Goal: Task Accomplishment & Management: Manage account settings

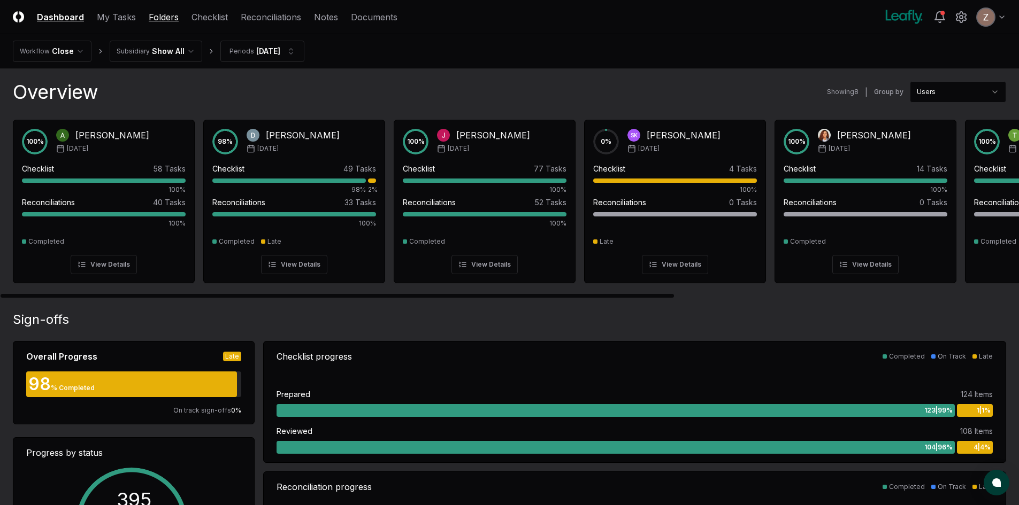
click at [163, 20] on link "Folders" at bounding box center [164, 17] width 30 height 13
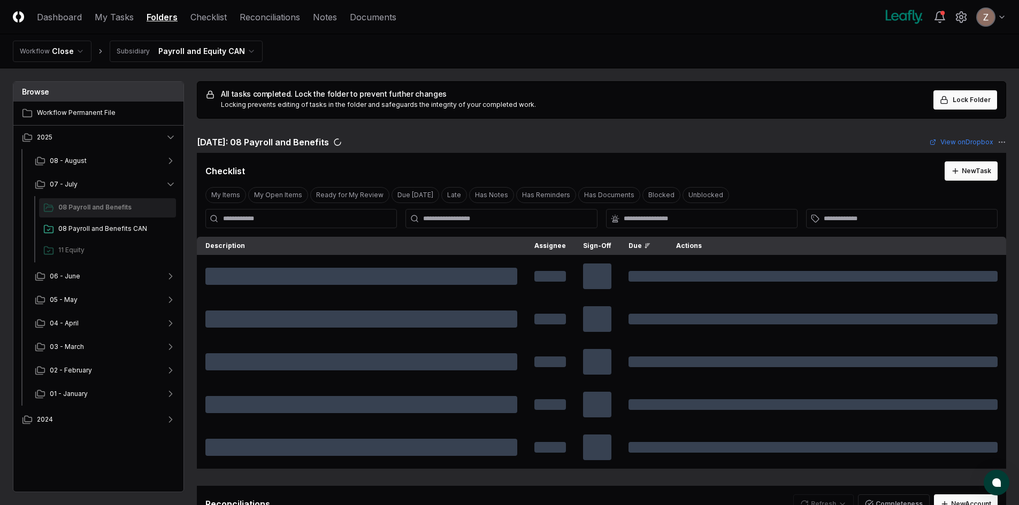
click at [197, 48] on html "CloseCore Dashboard My Tasks Folders Checklist Reconciliations Notes Documents …" at bounding box center [509, 475] width 1019 height 950
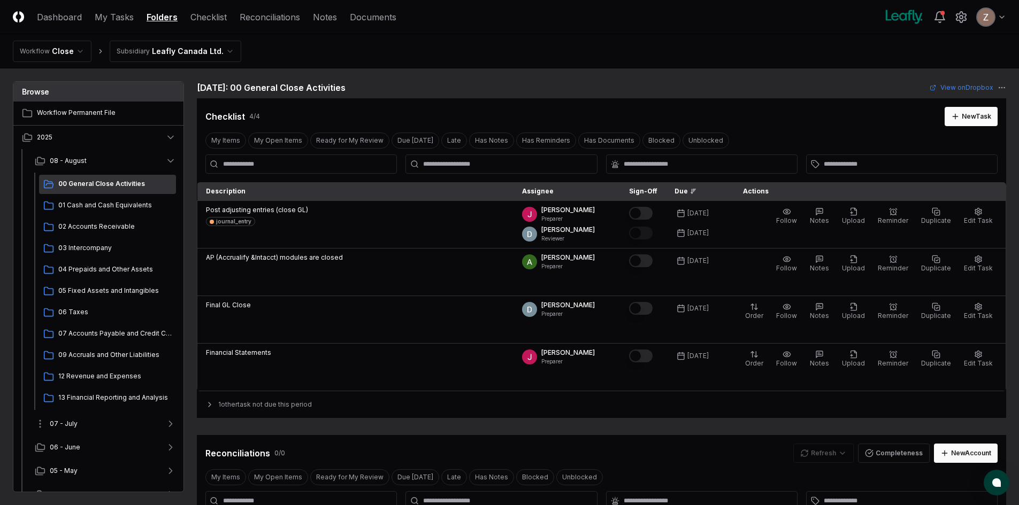
click at [87, 423] on button "07 - July" at bounding box center [105, 424] width 158 height 24
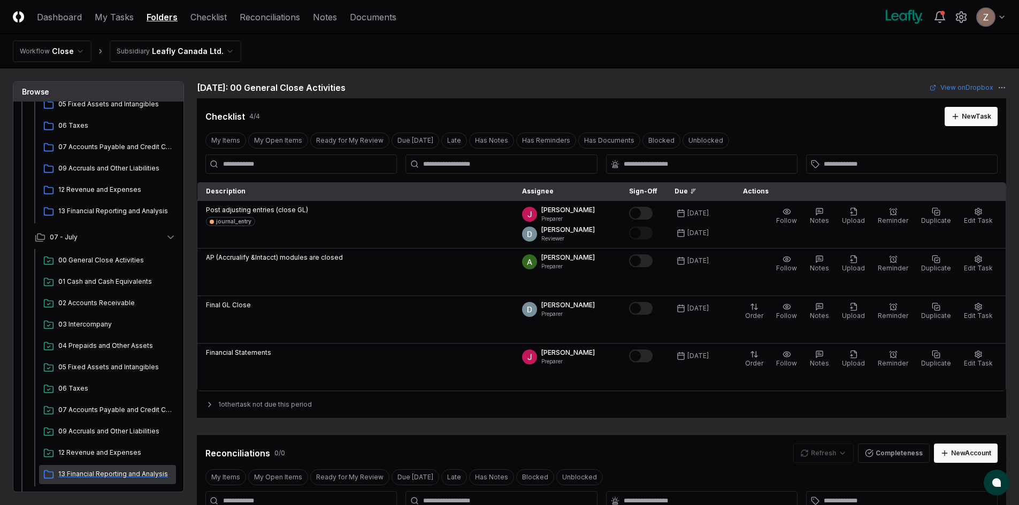
scroll to position [321, 0]
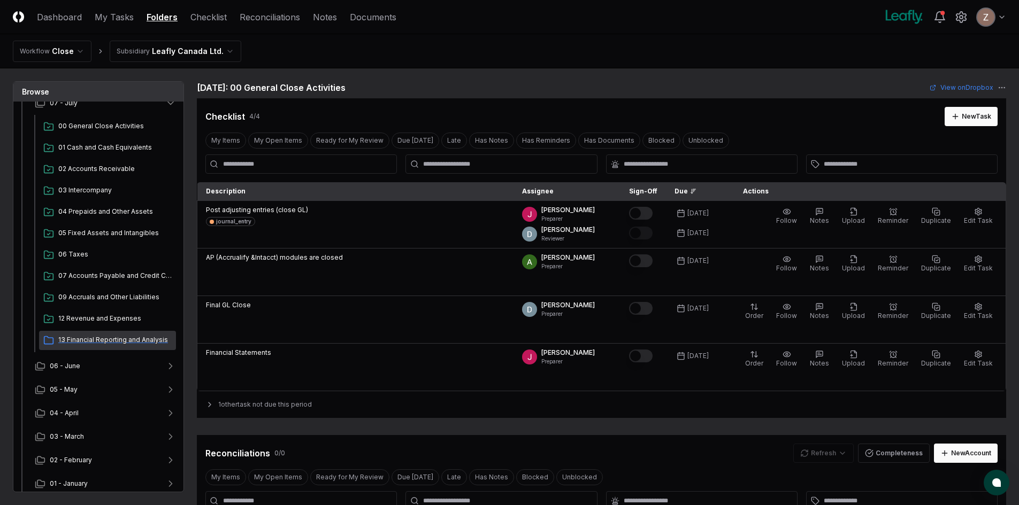
click at [91, 335] on span "13 Financial Reporting and Analysis" at bounding box center [114, 340] width 113 height 10
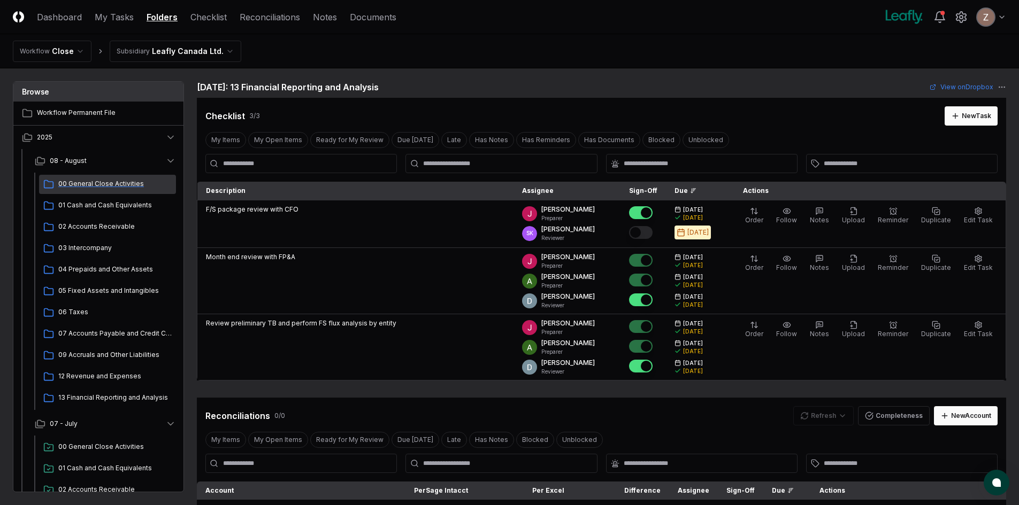
click at [77, 180] on span "00 General Close Activities" at bounding box center [114, 184] width 113 height 10
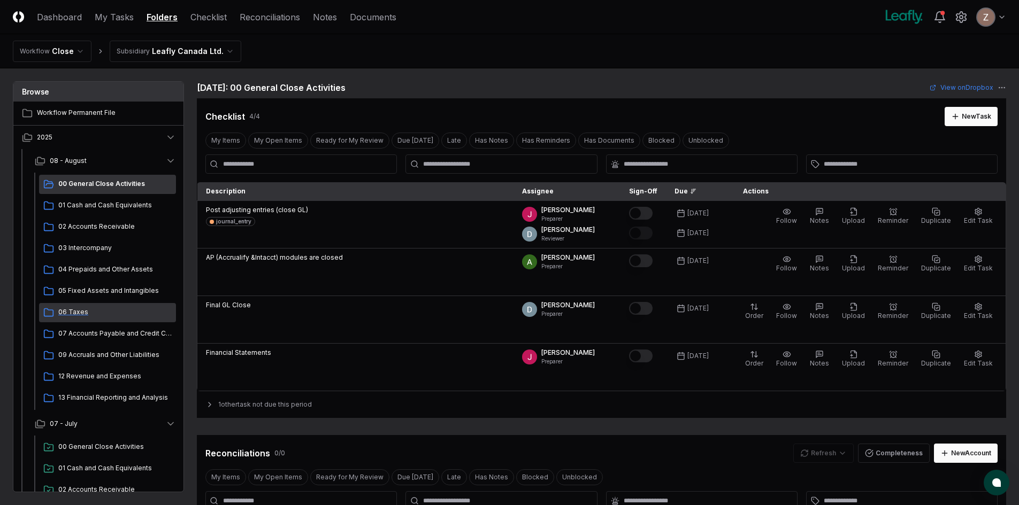
scroll to position [160, 0]
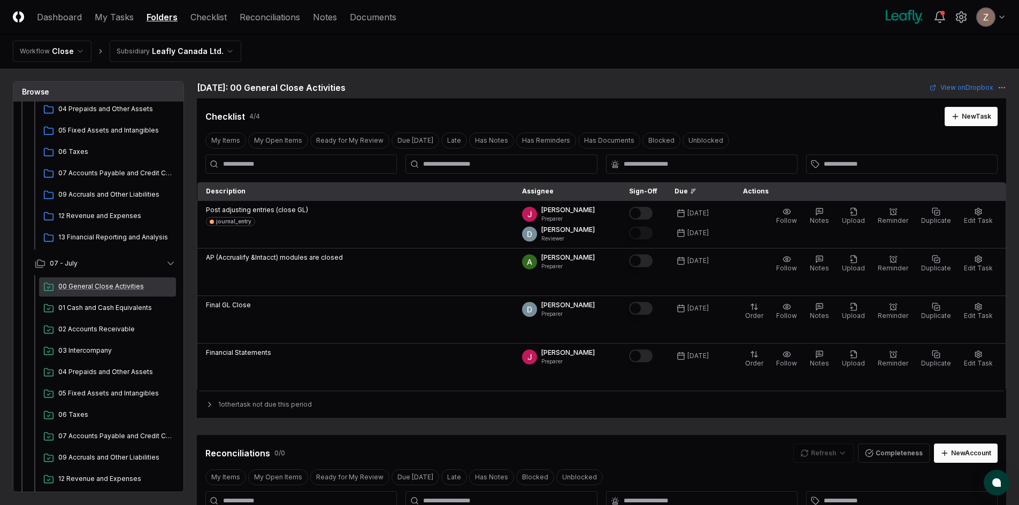
click at [99, 283] on span "00 General Close Activities" at bounding box center [114, 287] width 113 height 10
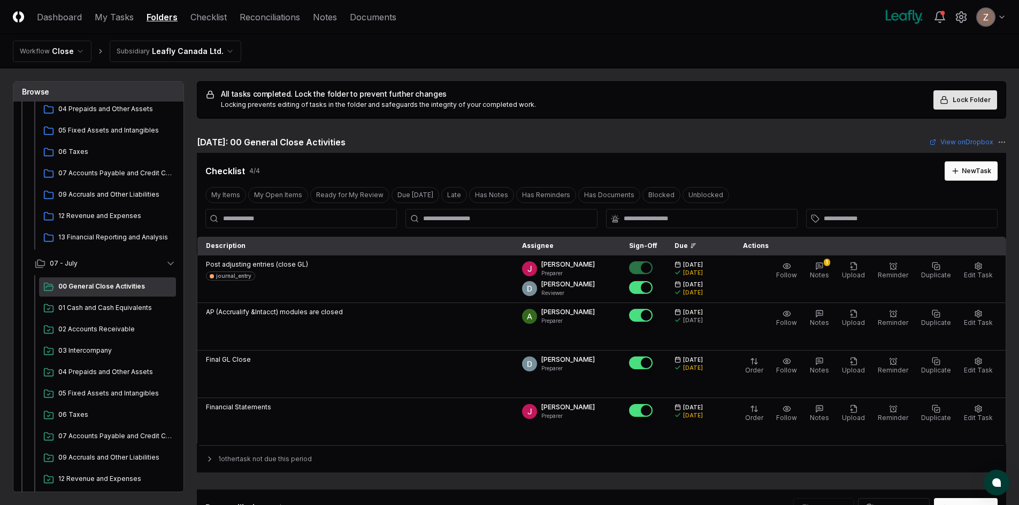
click at [989, 96] on span "Lock Folder" at bounding box center [971, 100] width 38 height 10
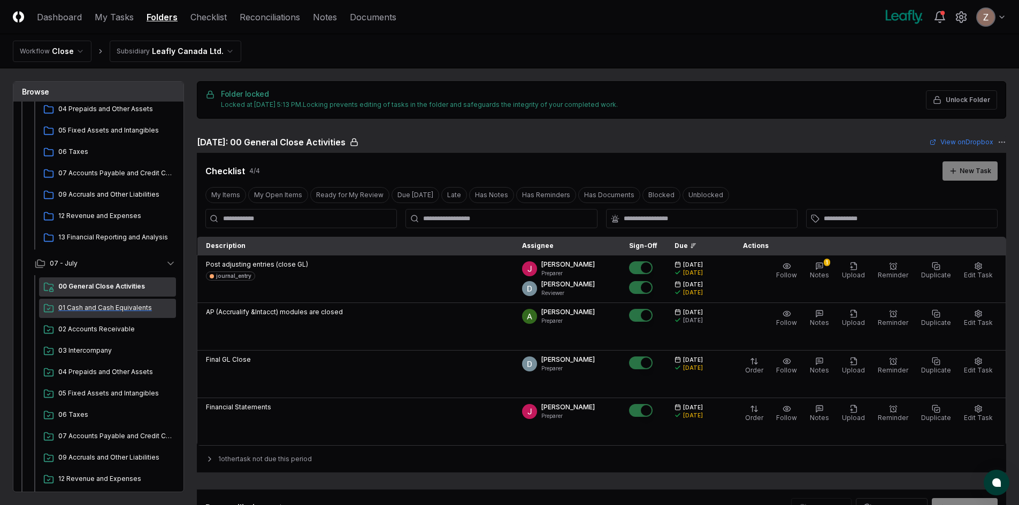
click at [115, 304] on span "01 Cash and Cash Equivalents" at bounding box center [114, 308] width 113 height 10
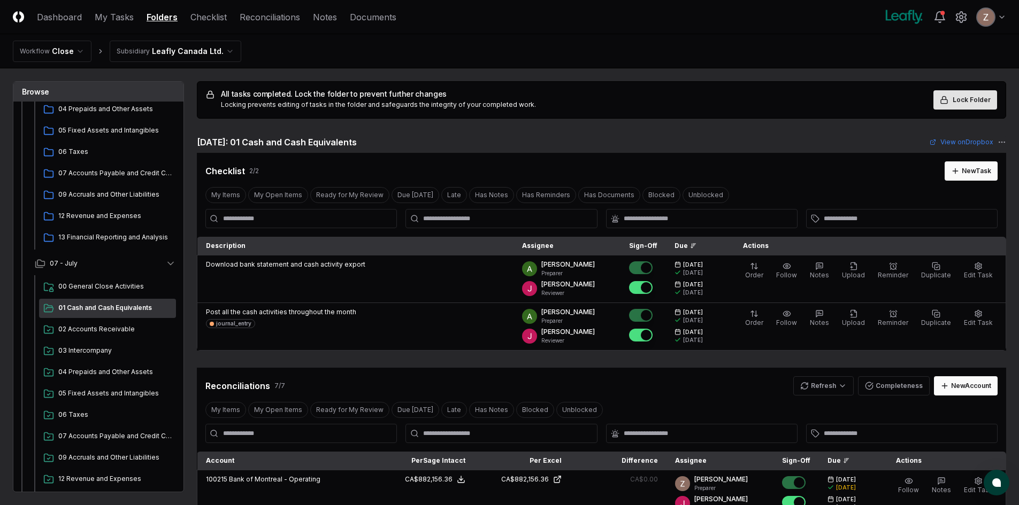
click at [958, 97] on span "Lock Folder" at bounding box center [971, 100] width 38 height 10
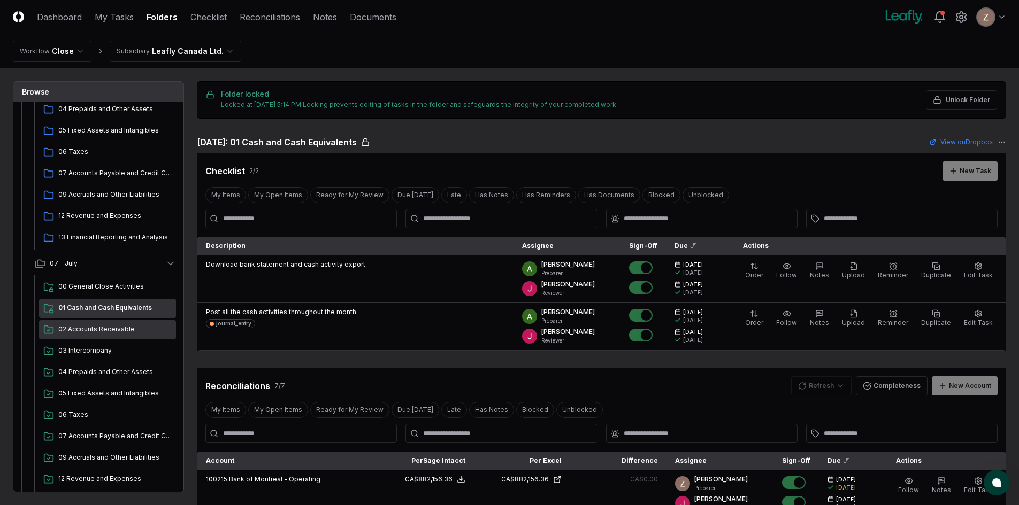
click at [72, 329] on span "02 Accounts Receivable" at bounding box center [114, 330] width 113 height 10
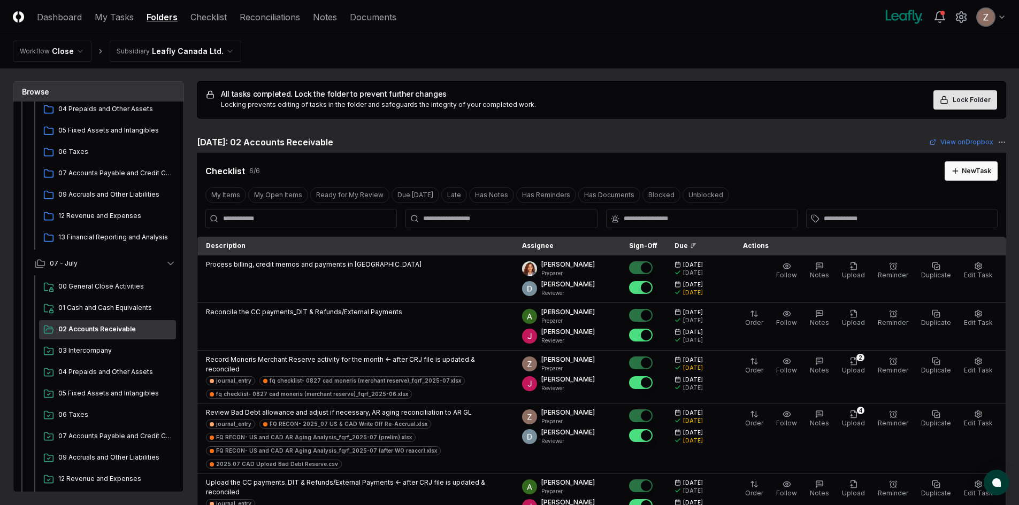
click at [960, 101] on span "Lock Folder" at bounding box center [971, 100] width 38 height 10
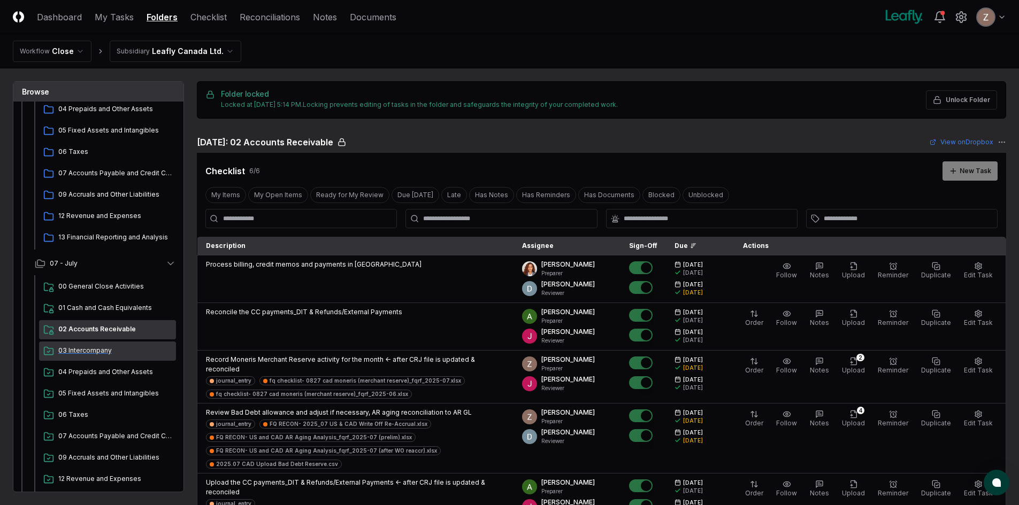
click at [95, 348] on span "03 Intercompany" at bounding box center [114, 351] width 113 height 10
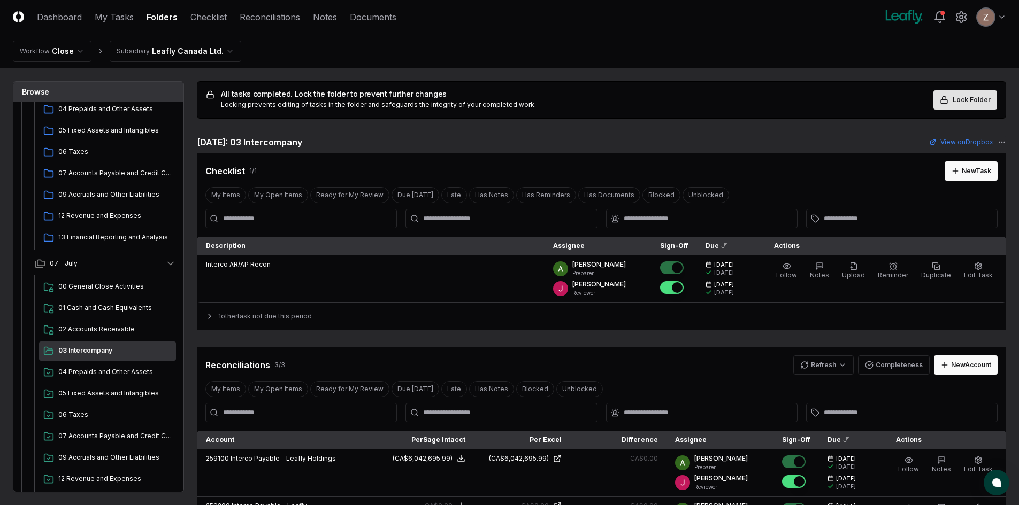
click at [960, 100] on span "Lock Folder" at bounding box center [971, 100] width 38 height 10
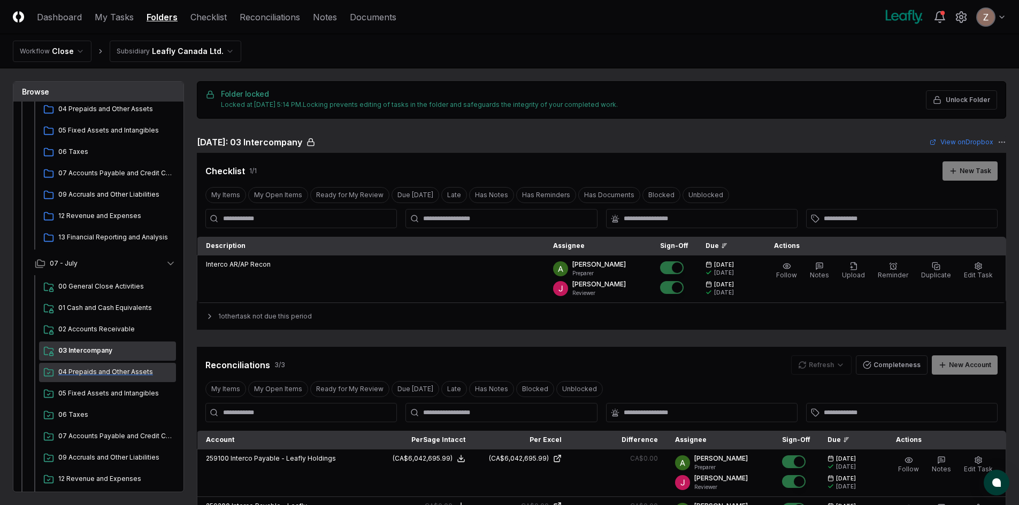
click at [80, 372] on span "04 Prepaids and Other Assets" at bounding box center [114, 372] width 113 height 10
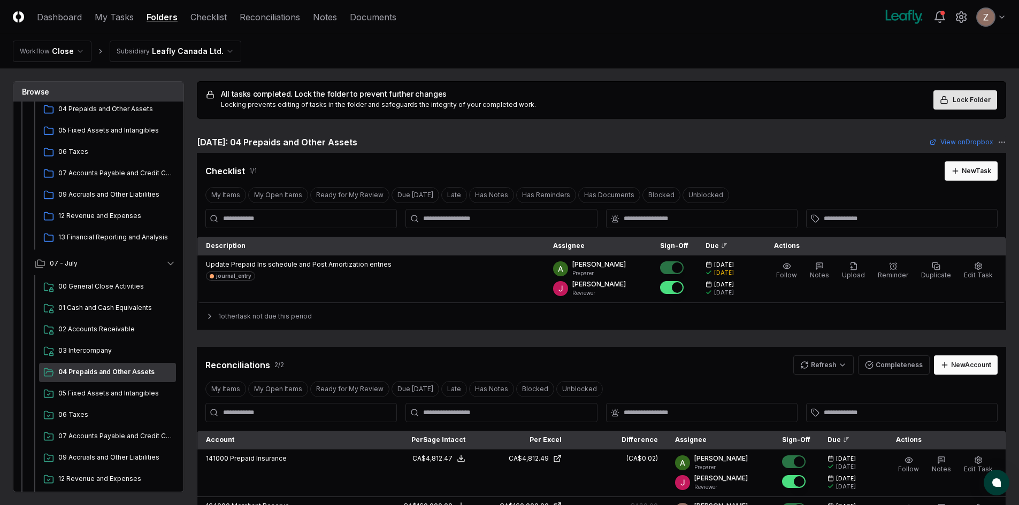
click at [967, 95] on span "Lock Folder" at bounding box center [971, 100] width 38 height 10
click at [108, 391] on span "05 Fixed Assets and Intangibles" at bounding box center [114, 394] width 113 height 10
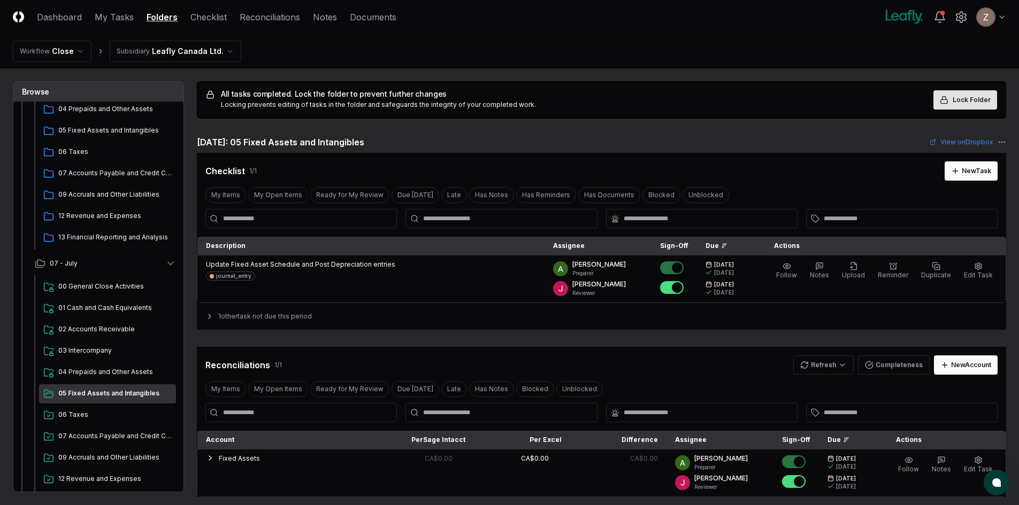
click at [966, 102] on span "Lock Folder" at bounding box center [971, 100] width 38 height 10
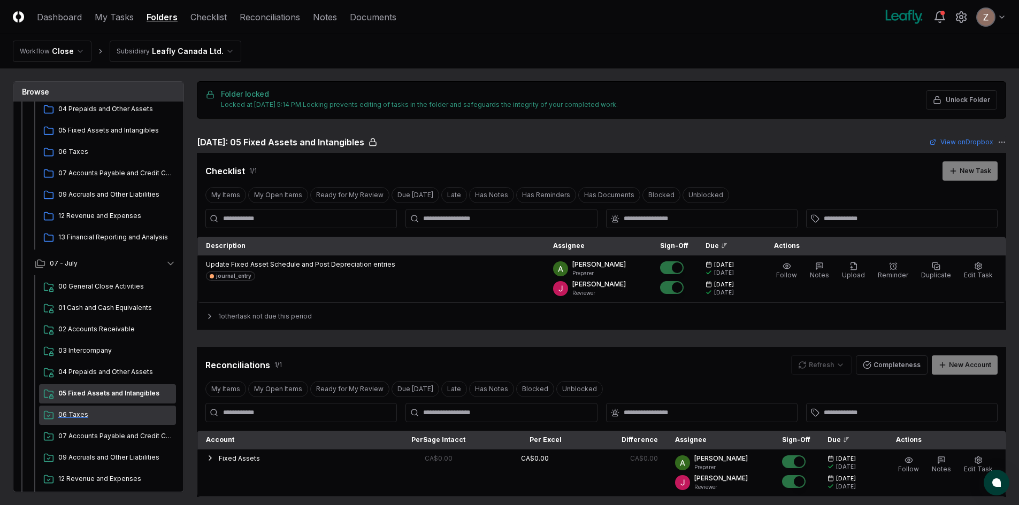
click at [76, 413] on span "06 Taxes" at bounding box center [114, 415] width 113 height 10
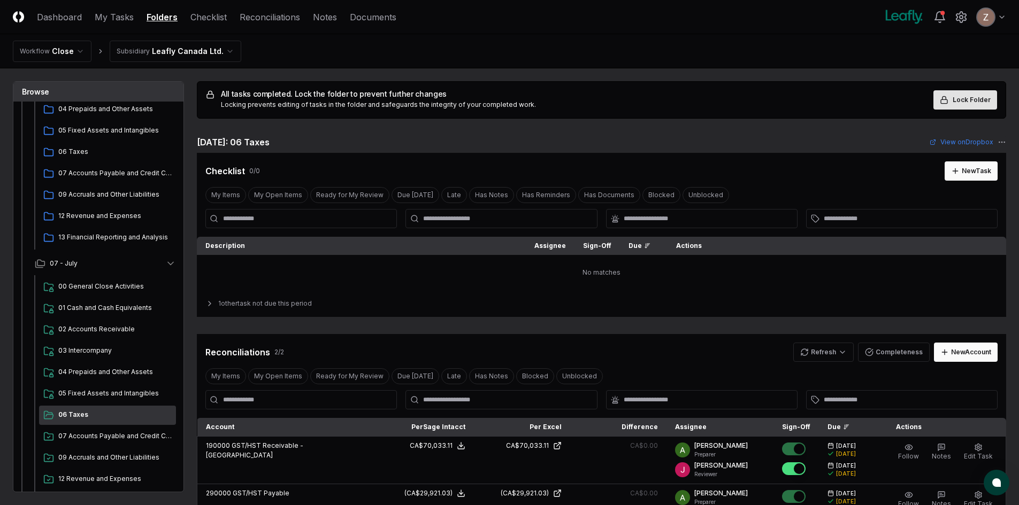
click at [960, 90] on button "Lock Folder" at bounding box center [965, 99] width 64 height 19
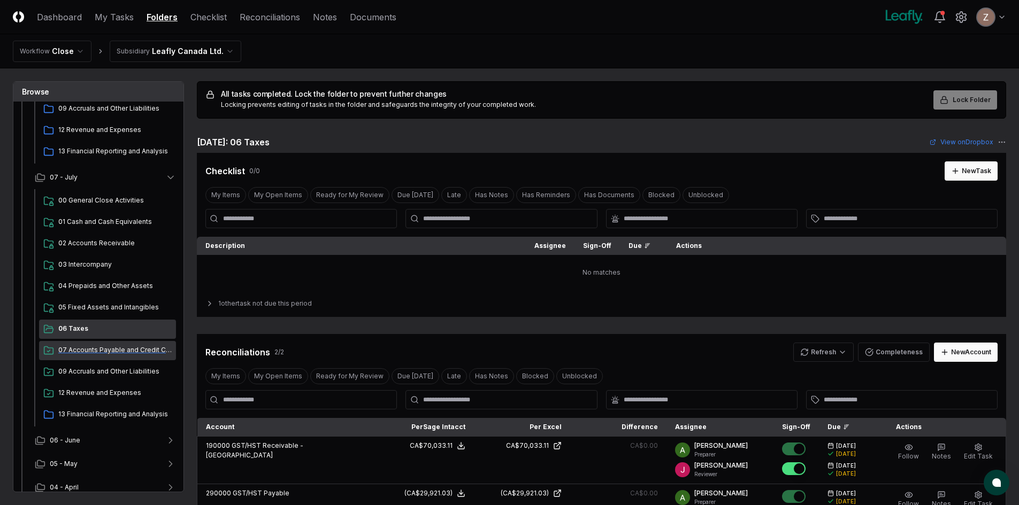
scroll to position [267, 0]
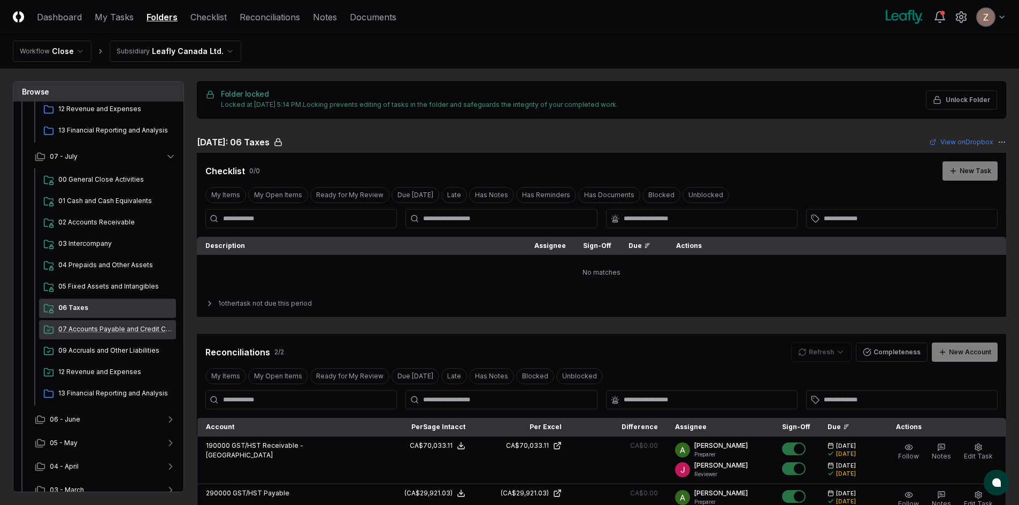
click at [79, 332] on span "07 Accounts Payable and Credit Cards" at bounding box center [114, 330] width 113 height 10
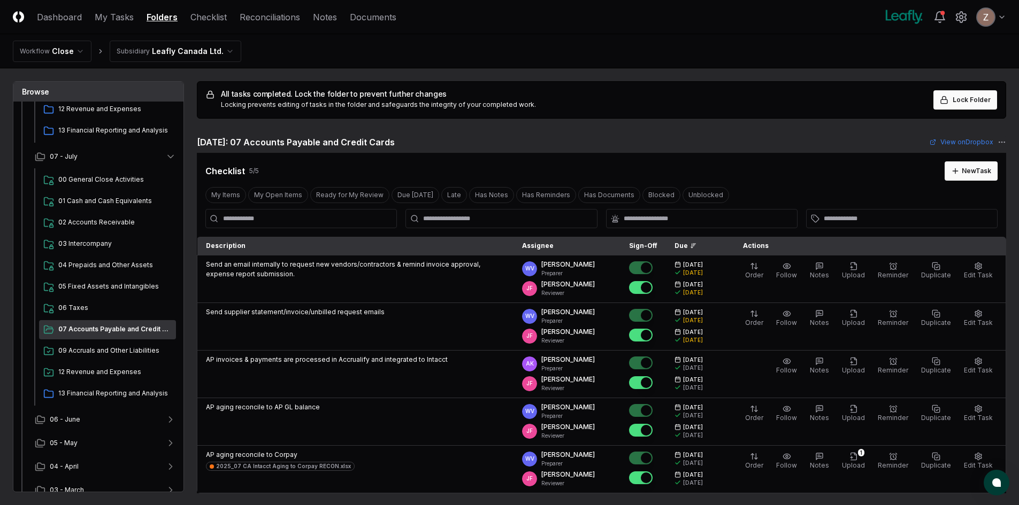
click at [968, 97] on span "Lock Folder" at bounding box center [971, 100] width 38 height 10
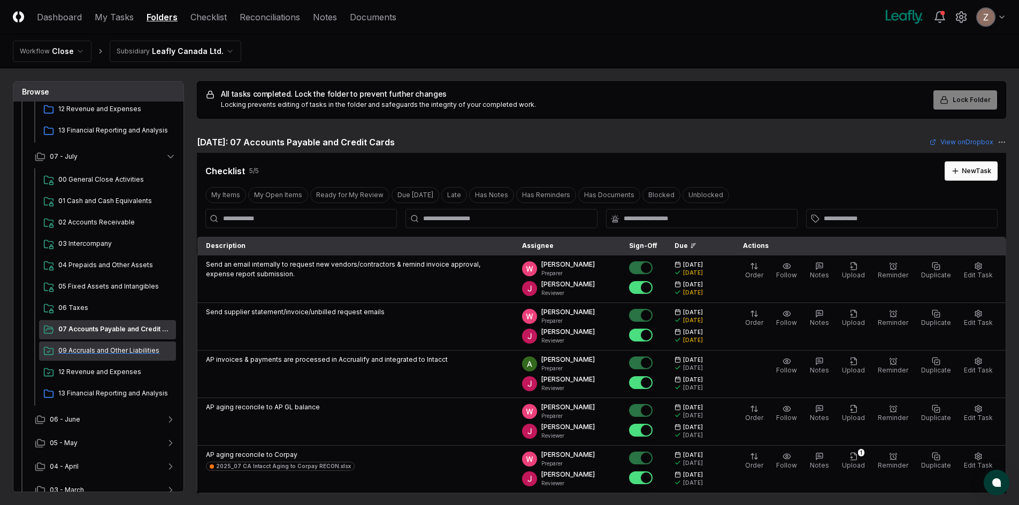
click at [95, 345] on div "09 Accruals and Other Liabilities" at bounding box center [107, 351] width 137 height 19
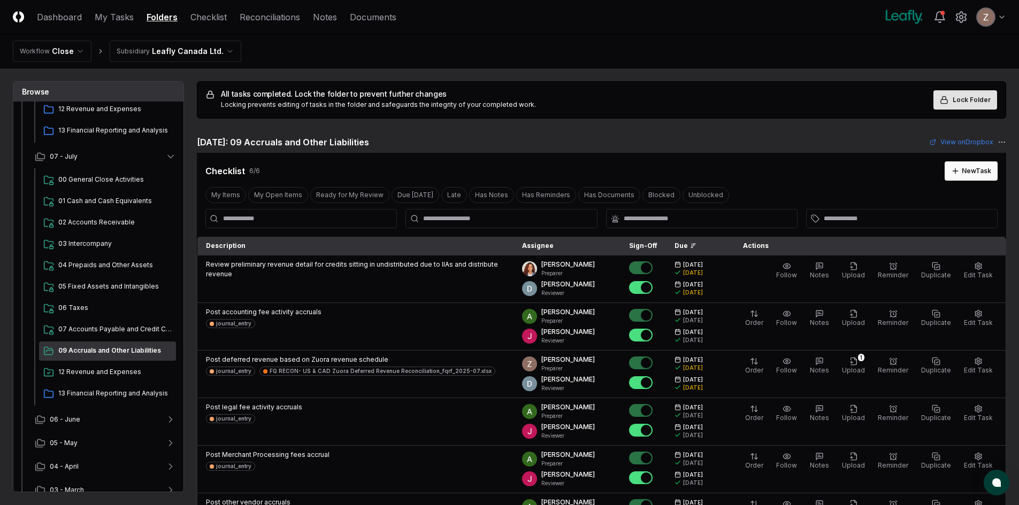
click at [966, 99] on span "Lock Folder" at bounding box center [971, 100] width 38 height 10
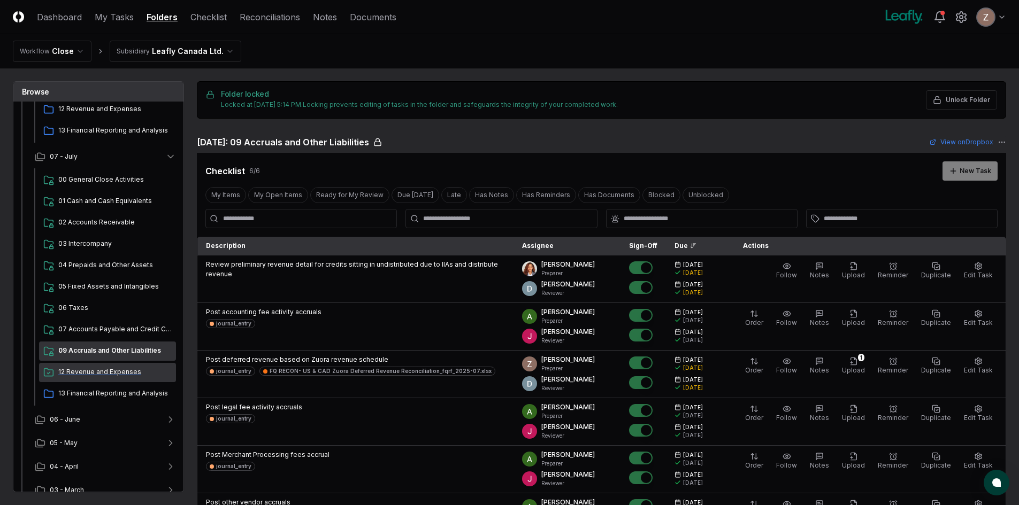
click at [102, 372] on span "12 Revenue and Expenses" at bounding box center [114, 372] width 113 height 10
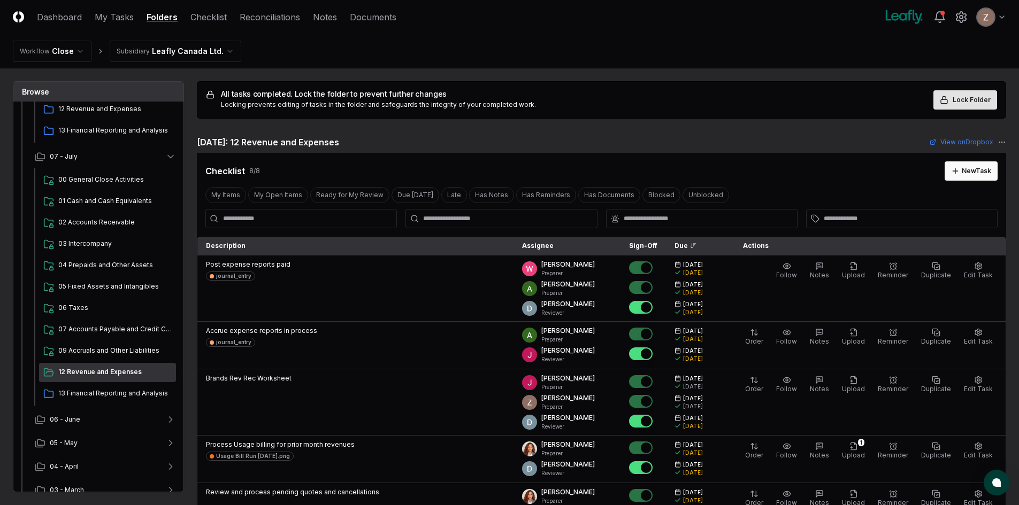
click at [977, 101] on span "Lock Folder" at bounding box center [971, 100] width 38 height 10
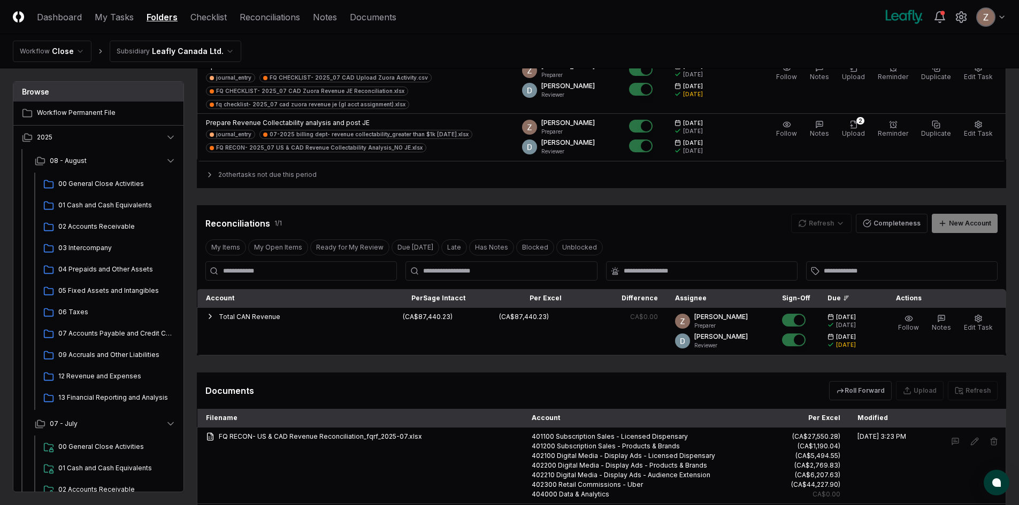
scroll to position [620, 0]
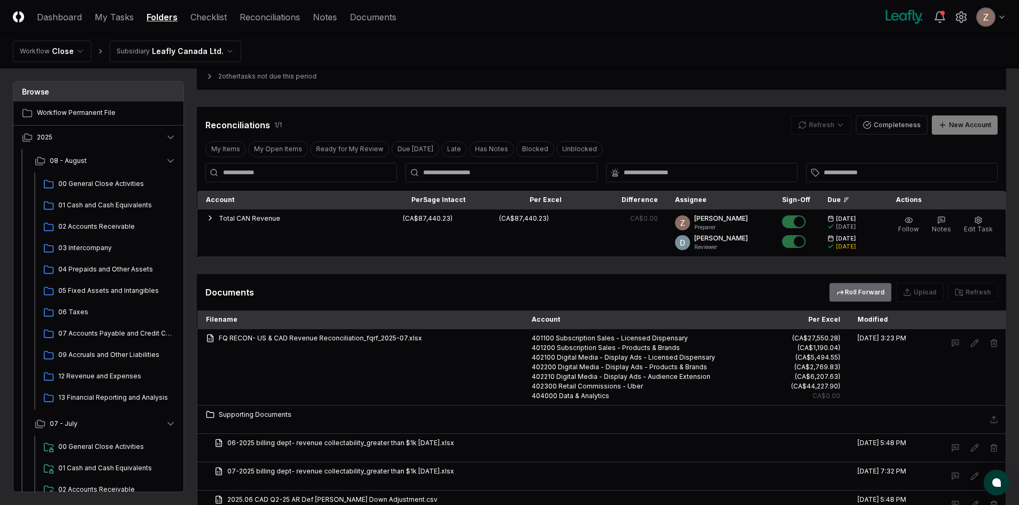
click at [856, 295] on button "Roll Forward" at bounding box center [860, 292] width 63 height 19
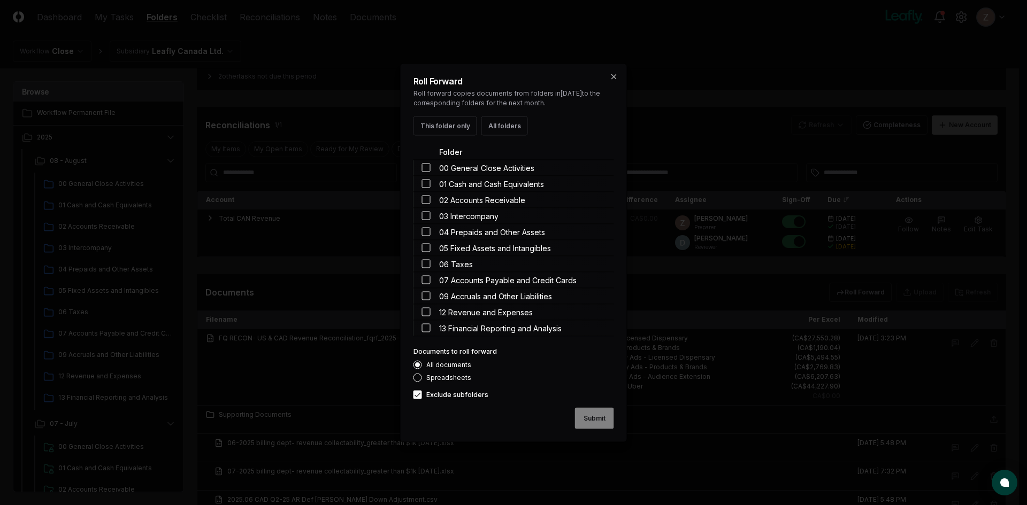
click at [417, 396] on button "Exclude subfolders" at bounding box center [417, 394] width 9 height 9
click at [502, 128] on button "All folders" at bounding box center [504, 125] width 47 height 19
click at [579, 414] on button "Submit" at bounding box center [594, 417] width 39 height 21
click at [412, 392] on div "Roll Forward Roll forward copies documents from folders in [DATE] to the corres…" at bounding box center [513, 252] width 227 height 379
click at [419, 391] on button "Exclude subfolders" at bounding box center [417, 394] width 9 height 9
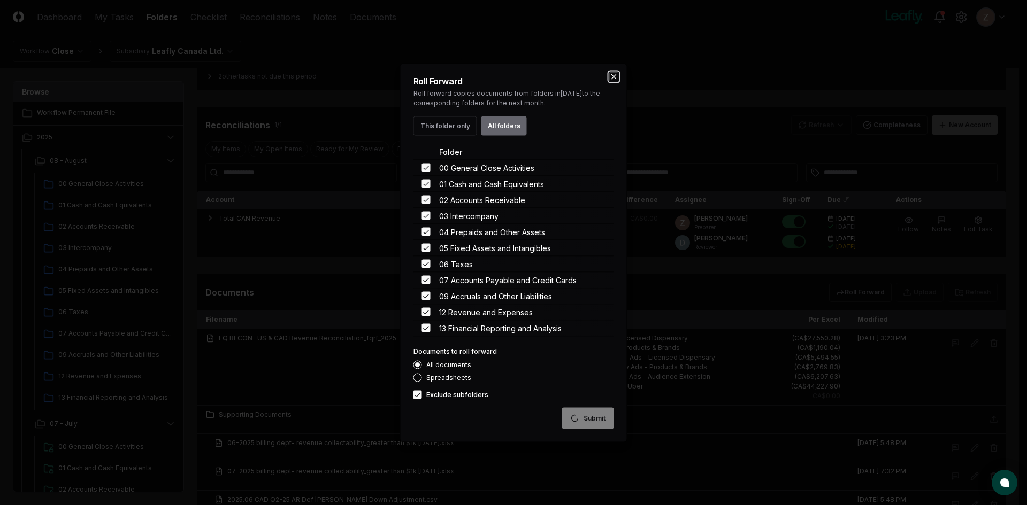
click at [613, 75] on icon "button" at bounding box center [614, 76] width 4 height 4
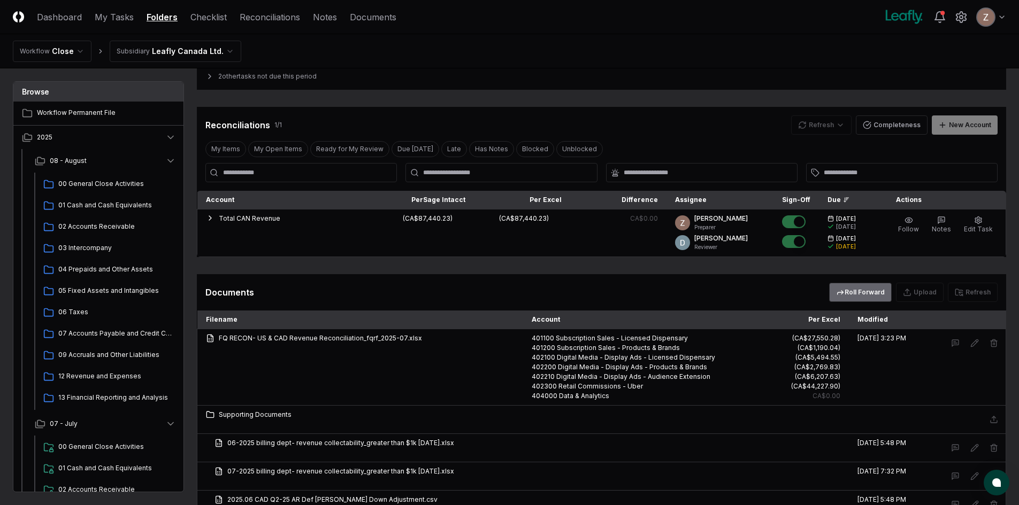
click at [858, 295] on button "Roll Forward" at bounding box center [860, 292] width 63 height 19
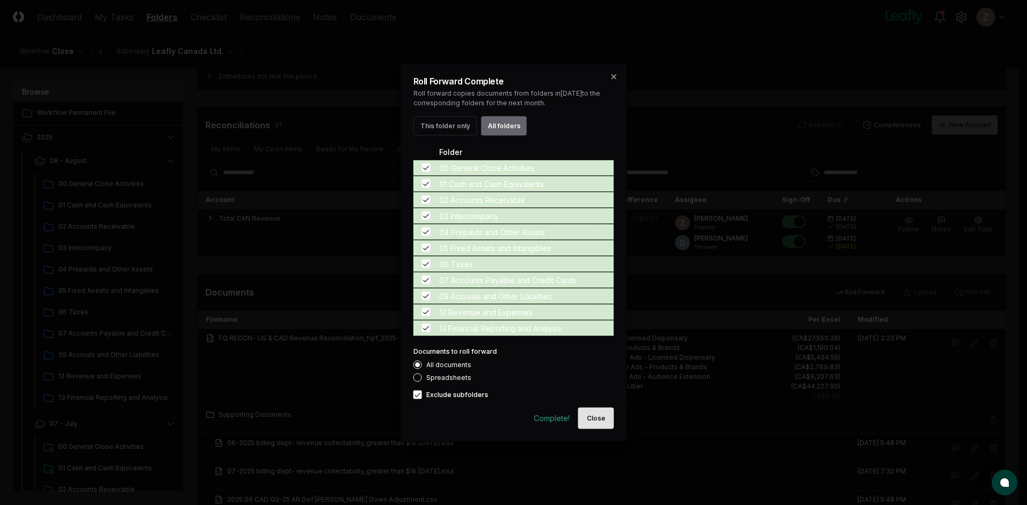
click at [597, 415] on button "Close" at bounding box center [596, 417] width 36 height 21
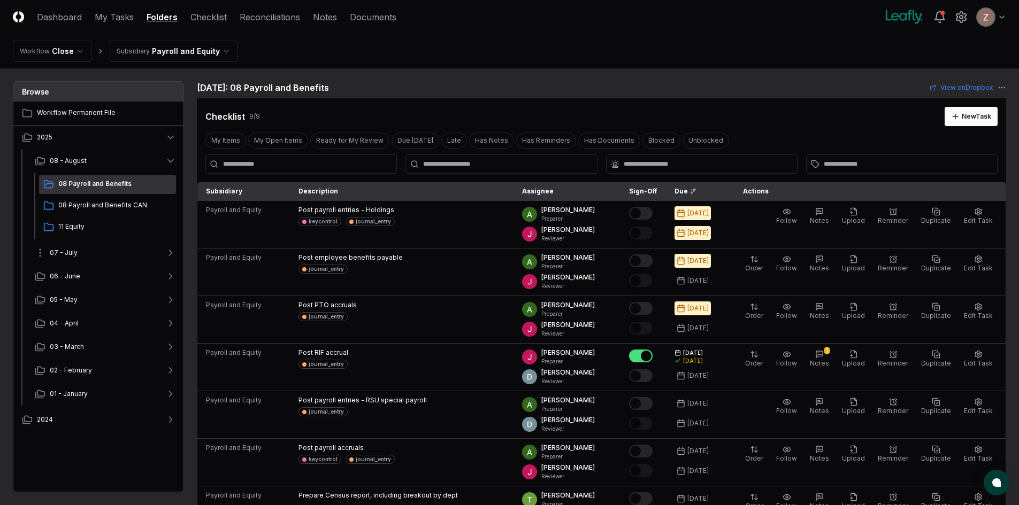
click at [80, 251] on button "07 - July" at bounding box center [105, 253] width 158 height 24
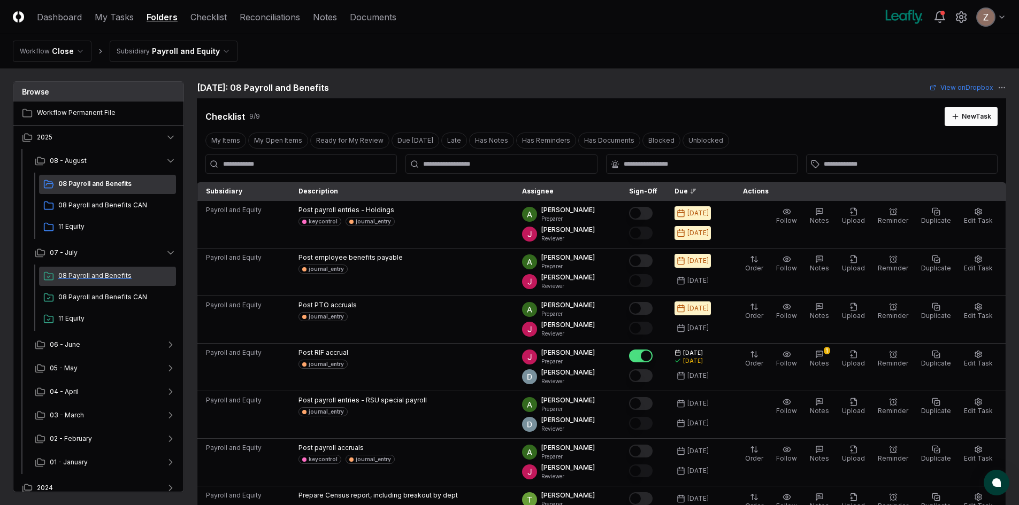
click at [85, 282] on div "08 Payroll and Benefits" at bounding box center [107, 276] width 137 height 19
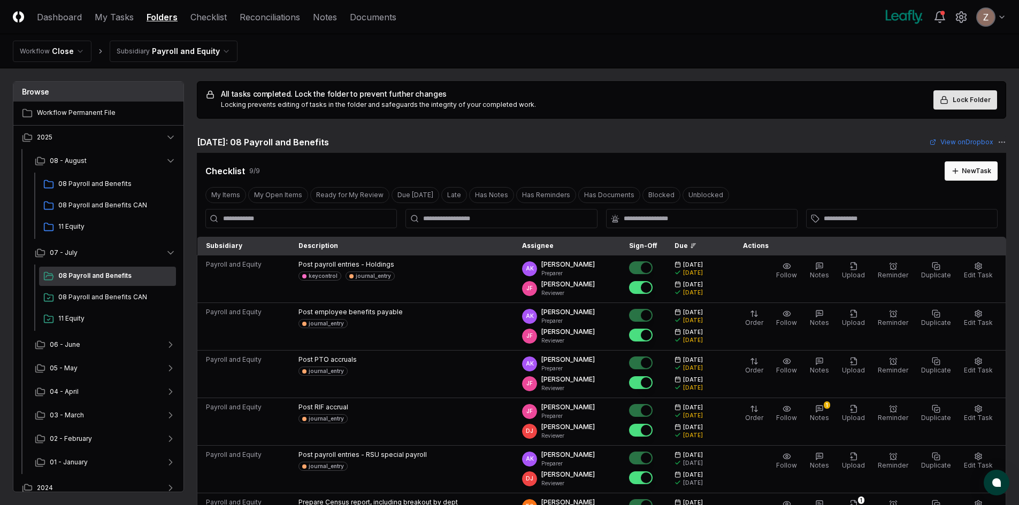
click at [956, 99] on span "Lock Folder" at bounding box center [971, 100] width 38 height 10
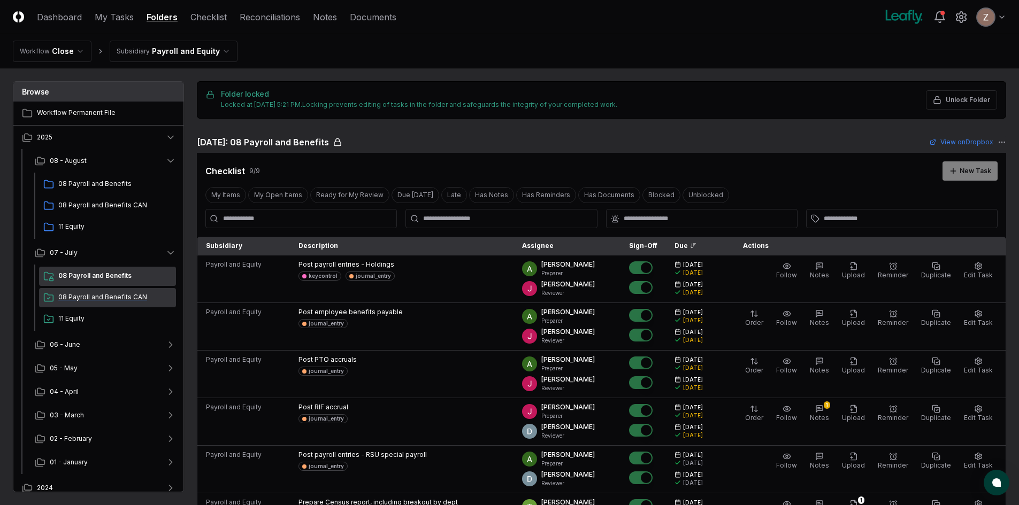
click at [99, 302] on span "08 Payroll and Benefits CAN" at bounding box center [114, 297] width 113 height 10
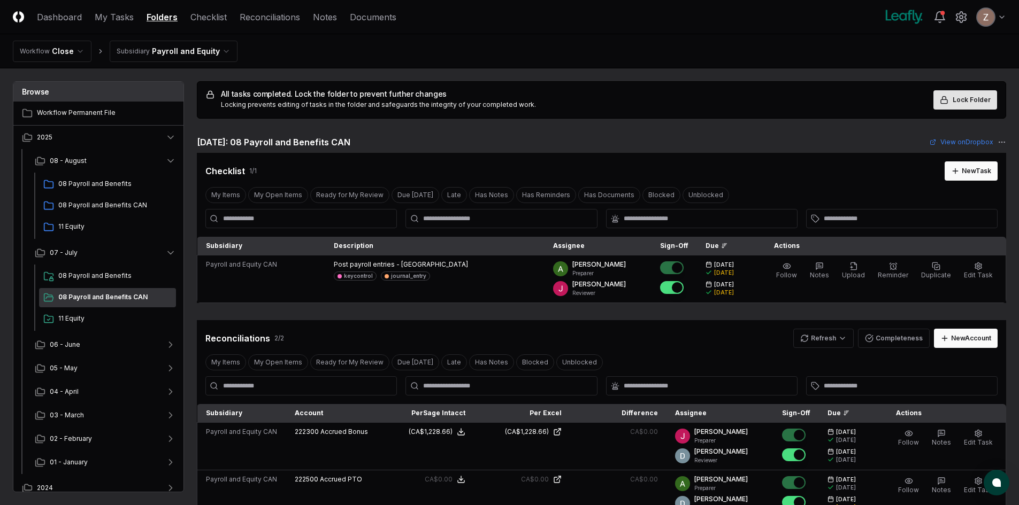
click at [953, 104] on button "Lock Folder" at bounding box center [965, 99] width 64 height 19
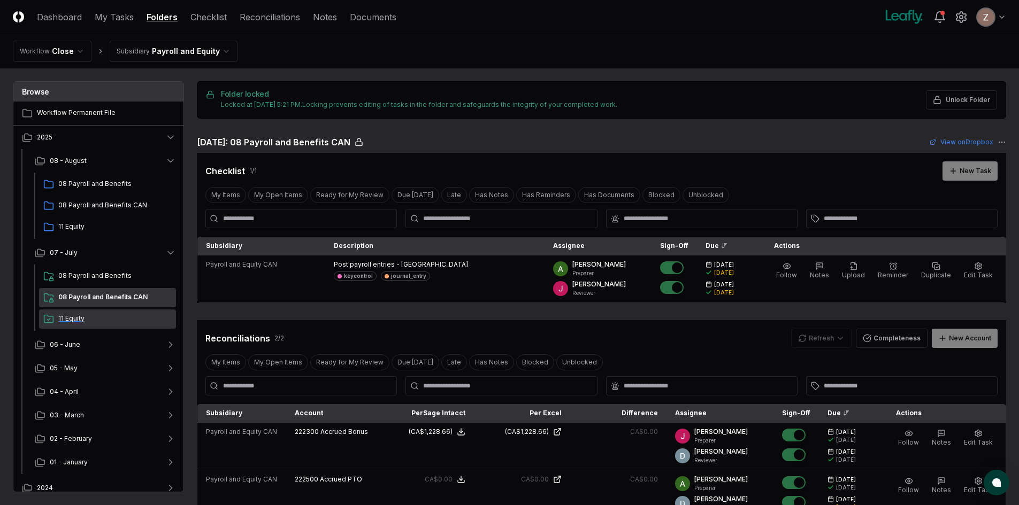
click at [96, 318] on span "11 Equity" at bounding box center [114, 319] width 113 height 10
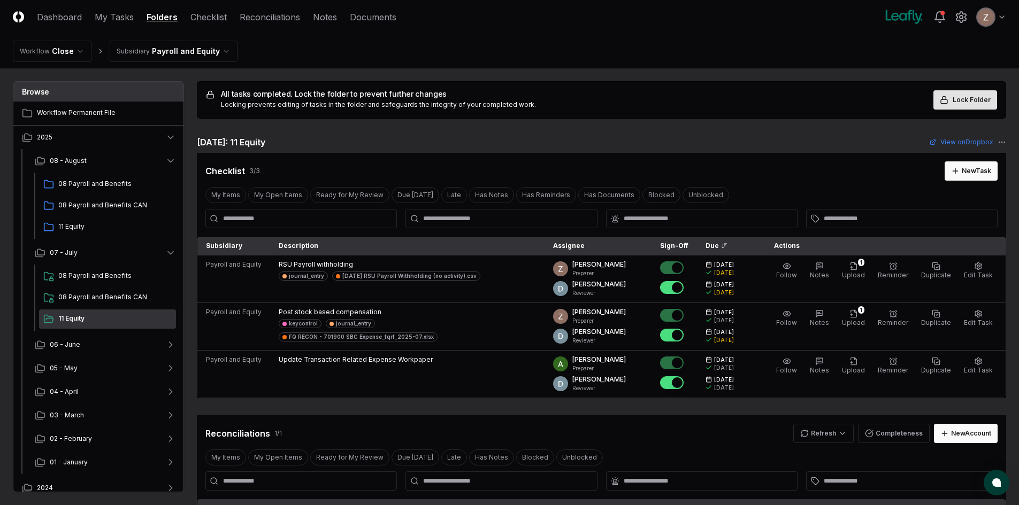
click at [947, 102] on rect at bounding box center [944, 101] width 6 height 4
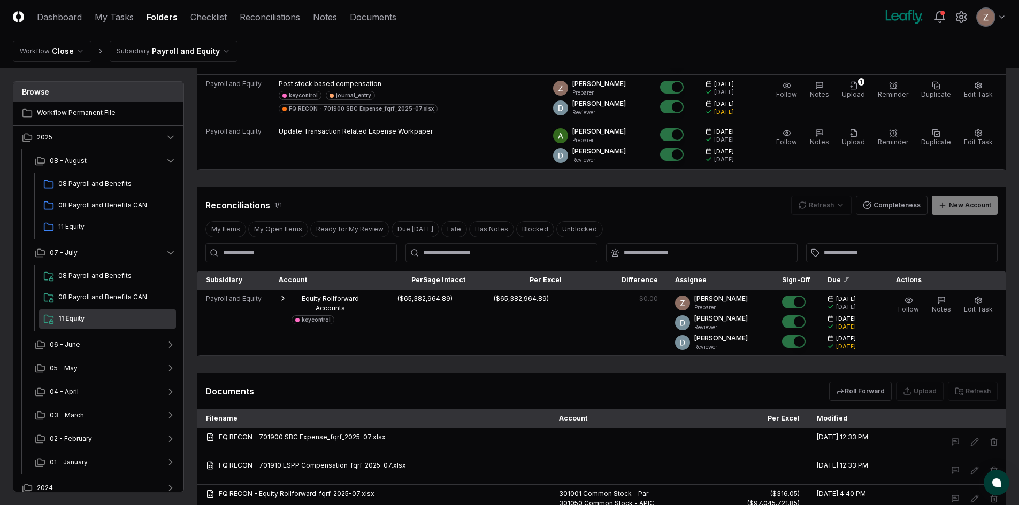
scroll to position [321, 0]
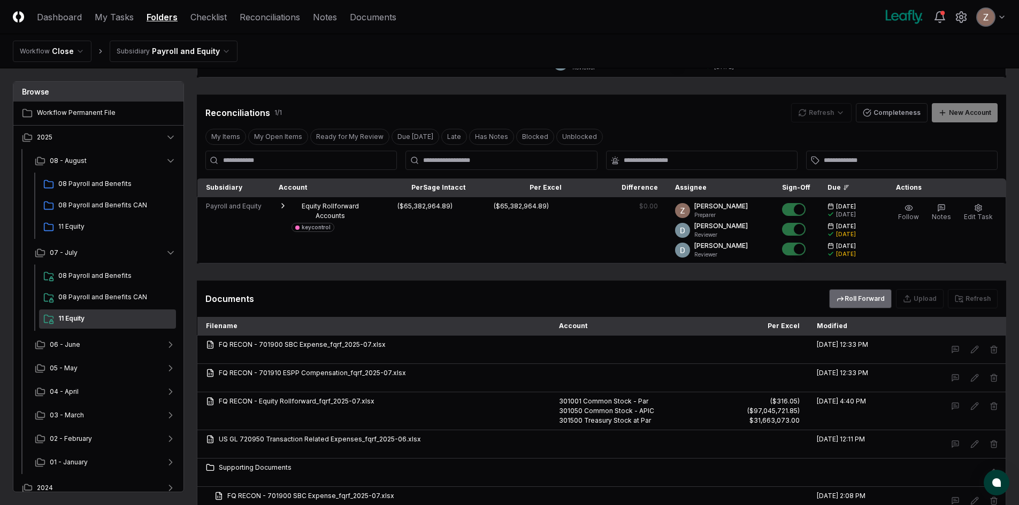
click at [856, 297] on button "Roll Forward" at bounding box center [860, 298] width 63 height 19
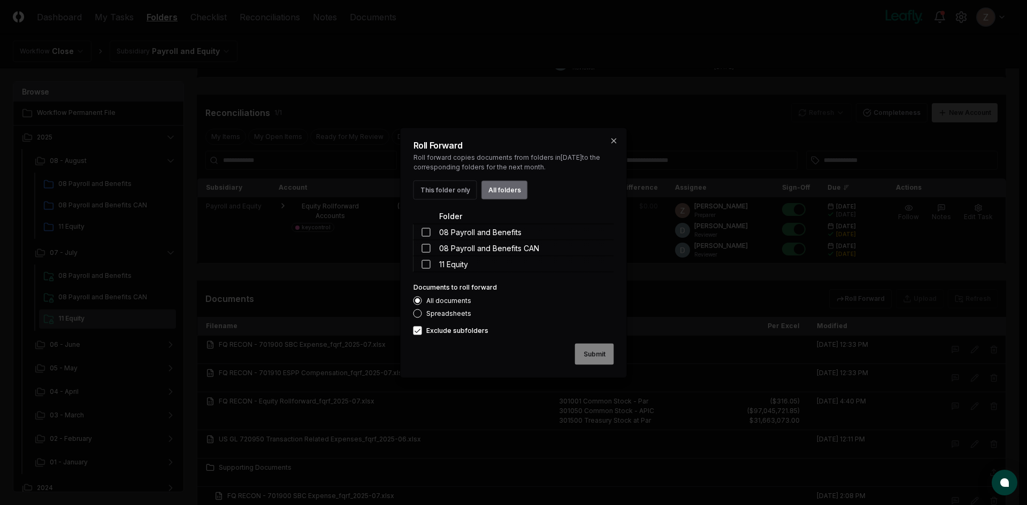
click at [511, 188] on button "All folders" at bounding box center [504, 189] width 47 height 19
click at [589, 349] on button "Submit" at bounding box center [594, 353] width 39 height 21
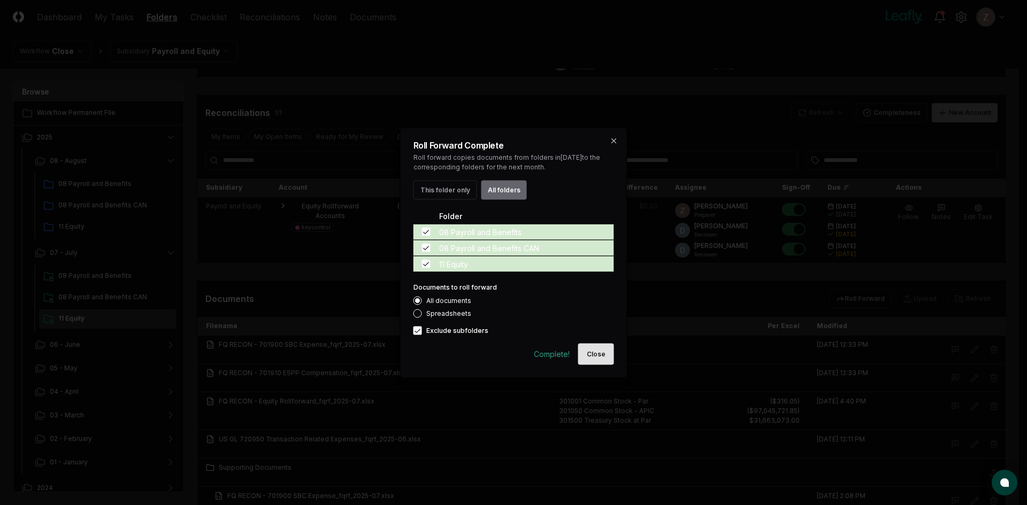
click at [598, 355] on button "Close" at bounding box center [596, 353] width 36 height 21
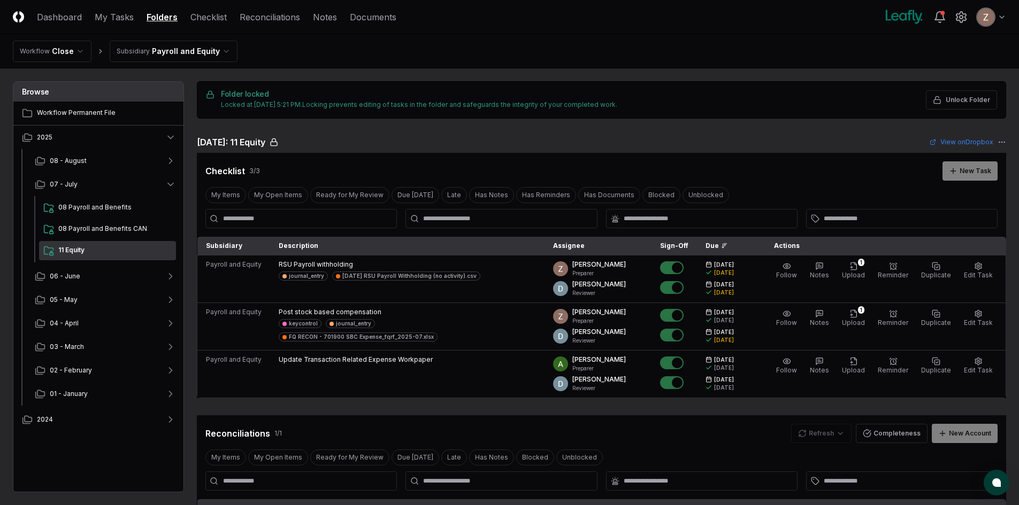
click at [190, 45] on html "CloseCore Dashboard My Tasks Folders Checklist Reconciliations Notes Documents …" at bounding box center [509, 484] width 1019 height 969
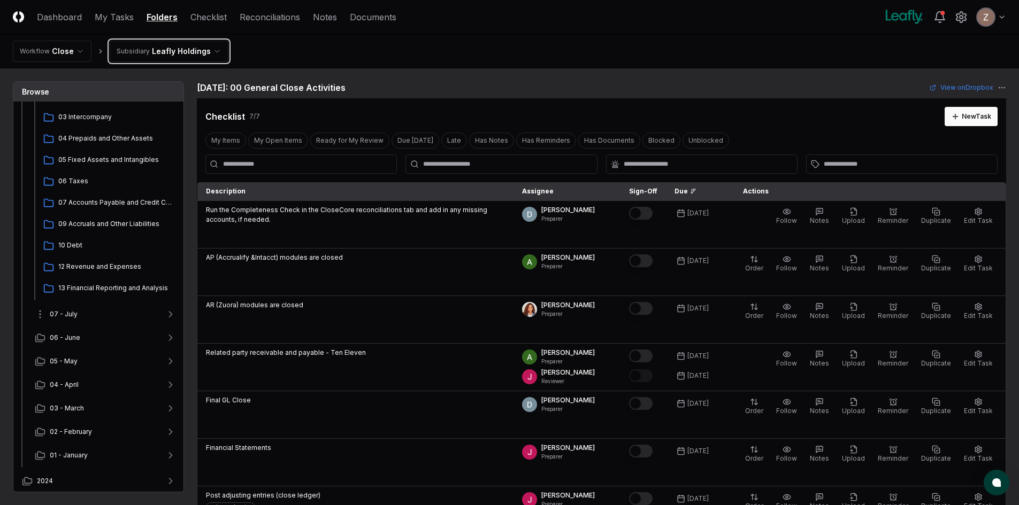
scroll to position [132, 0]
click at [101, 310] on button "07 - July" at bounding box center [105, 314] width 158 height 24
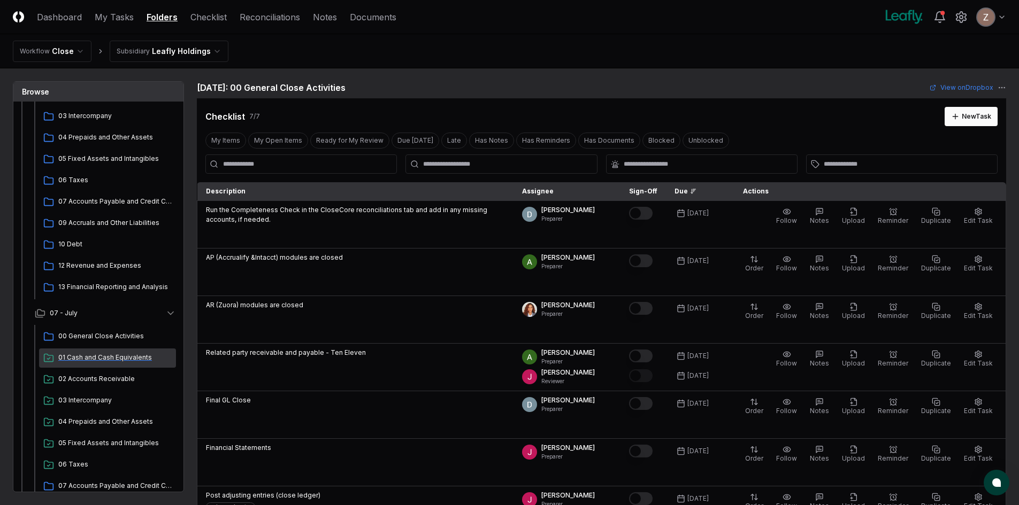
click at [95, 352] on div "01 Cash and Cash Equivalents" at bounding box center [107, 358] width 137 height 19
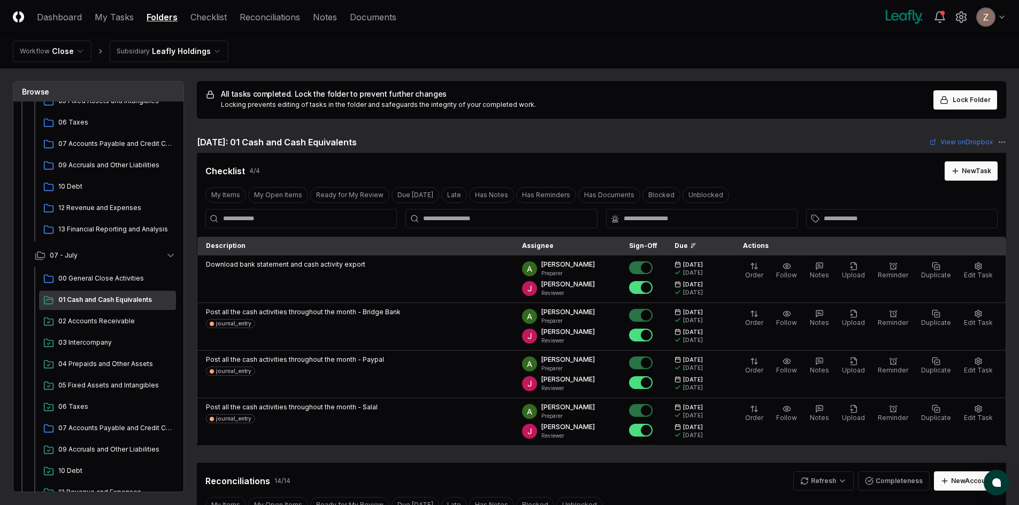
scroll to position [239, 0]
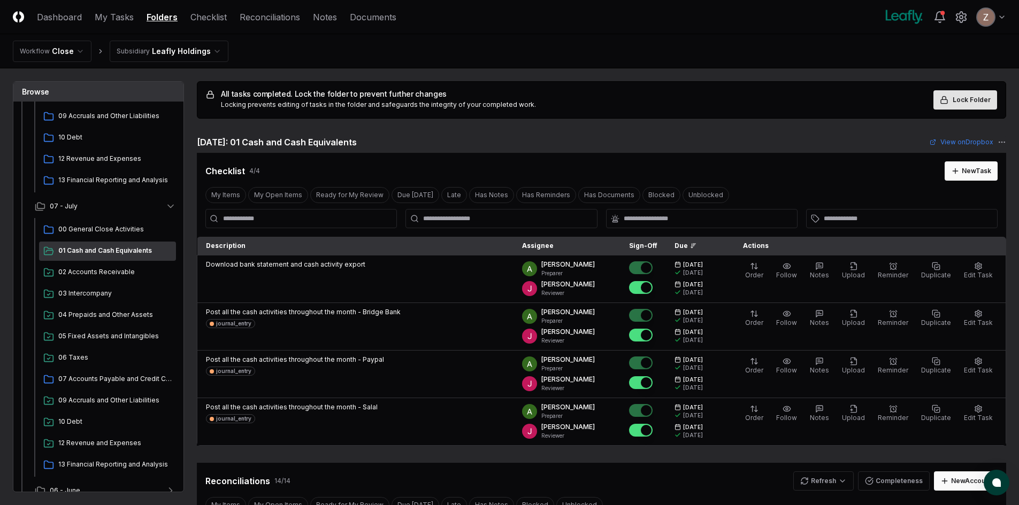
click at [948, 102] on icon at bounding box center [943, 100] width 9 height 9
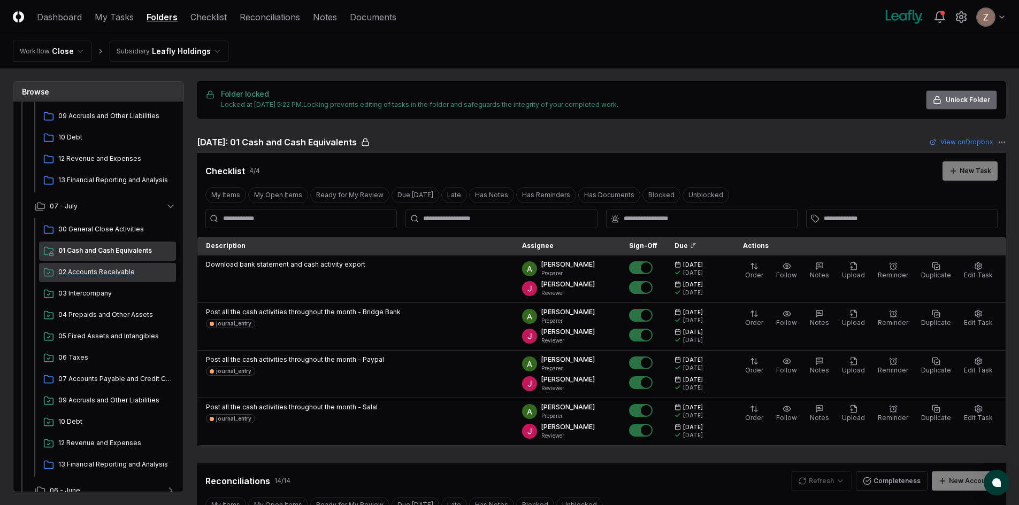
click at [118, 268] on span "02 Accounts Receivable" at bounding box center [114, 272] width 113 height 10
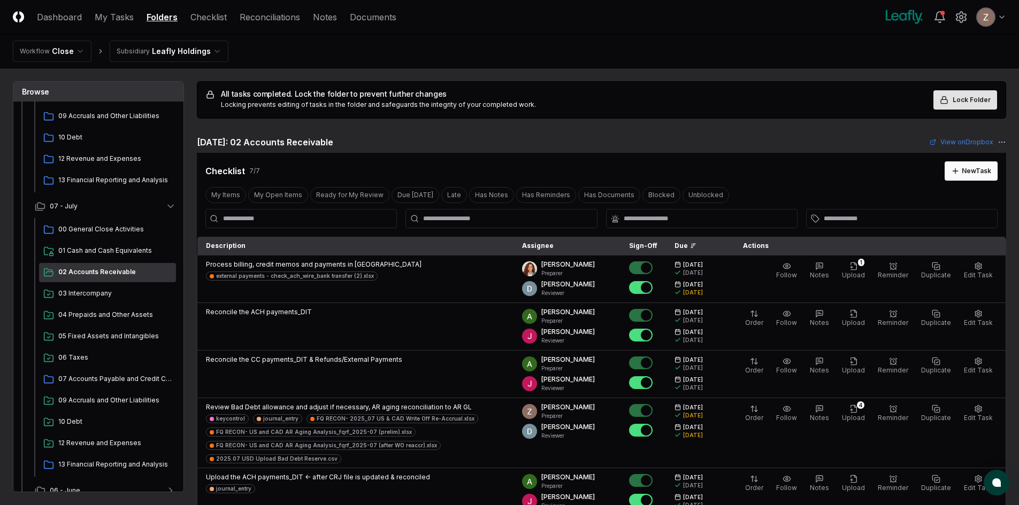
click at [961, 106] on button "Lock Folder" at bounding box center [965, 99] width 64 height 19
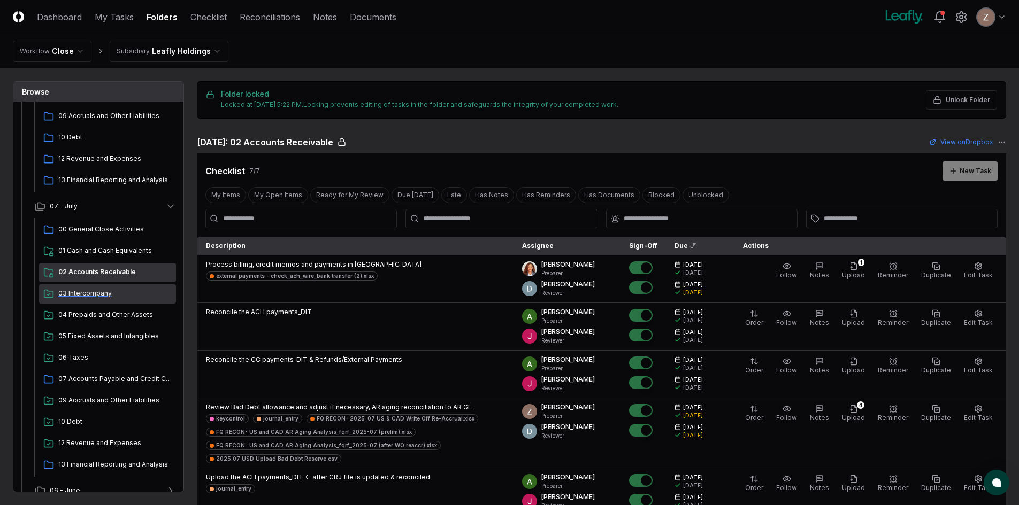
click at [83, 297] on span "03 Intercompany" at bounding box center [114, 294] width 113 height 10
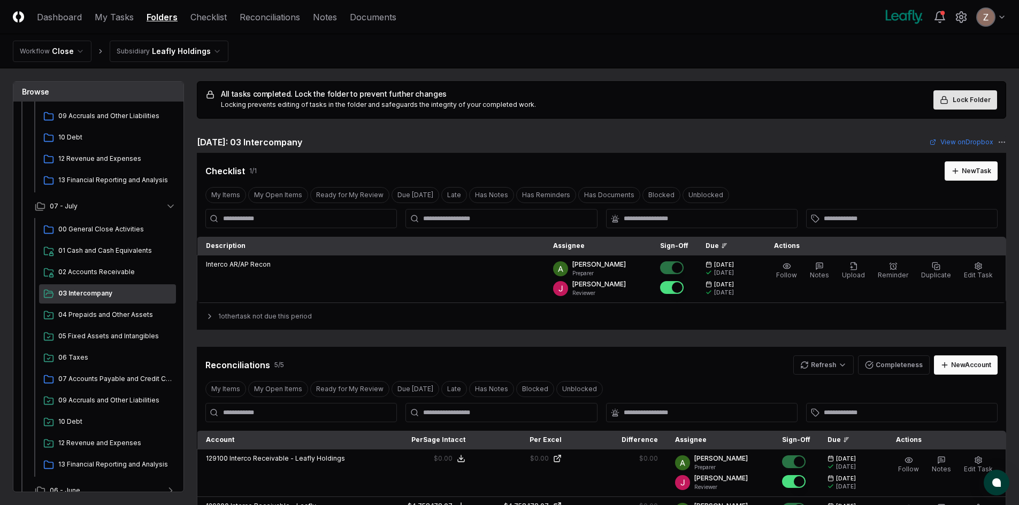
click at [962, 103] on span "Lock Folder" at bounding box center [971, 100] width 38 height 10
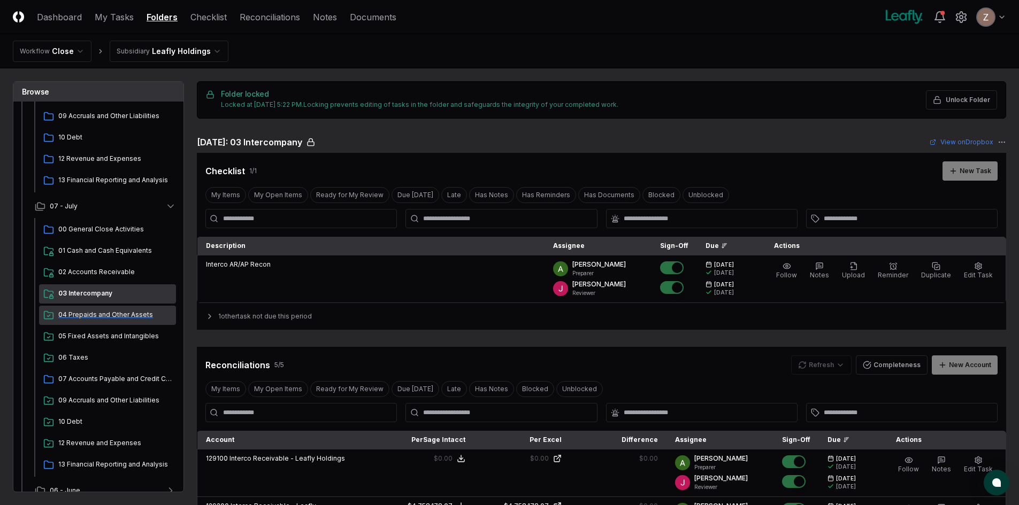
click at [83, 312] on span "04 Prepaids and Other Assets" at bounding box center [114, 315] width 113 height 10
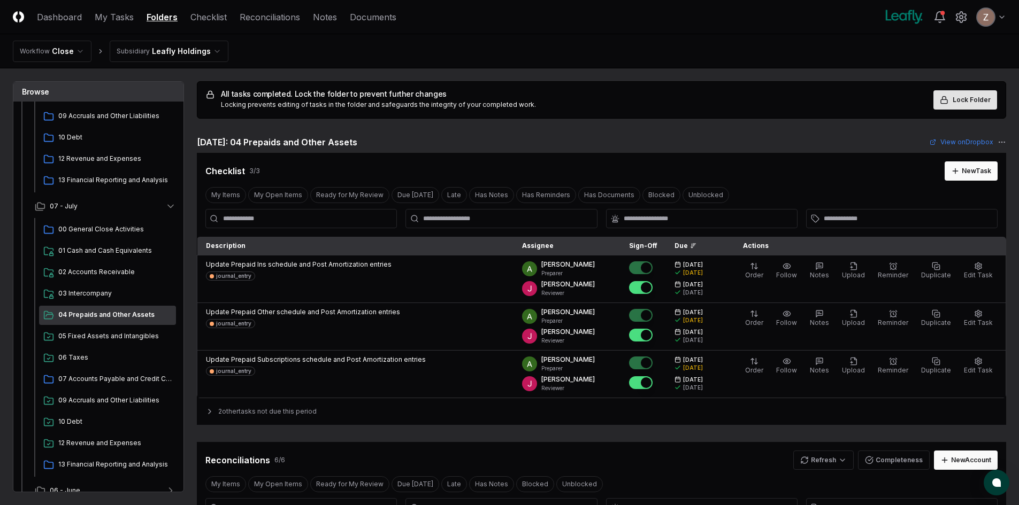
click at [952, 98] on button "Lock Folder" at bounding box center [965, 99] width 64 height 19
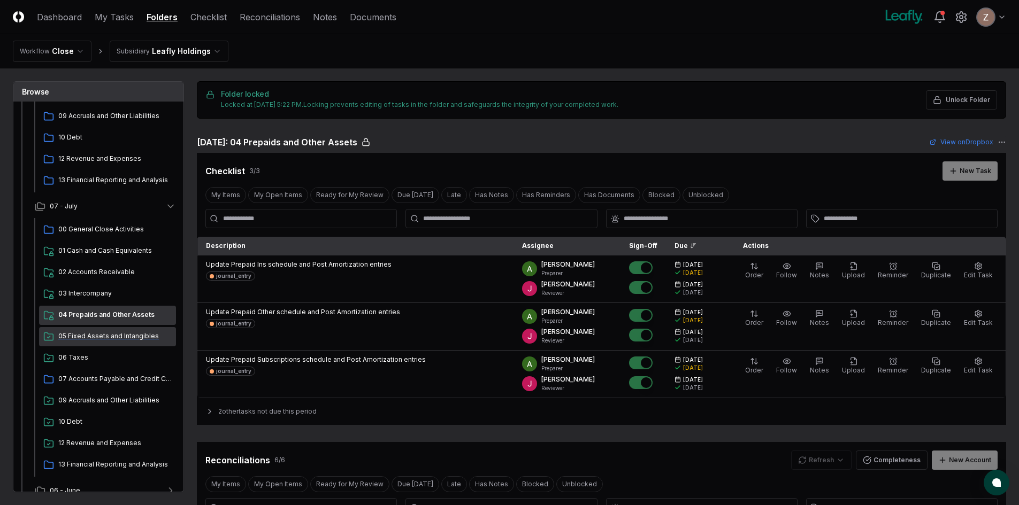
click at [96, 338] on span "05 Fixed Assets and Intangibles" at bounding box center [114, 337] width 113 height 10
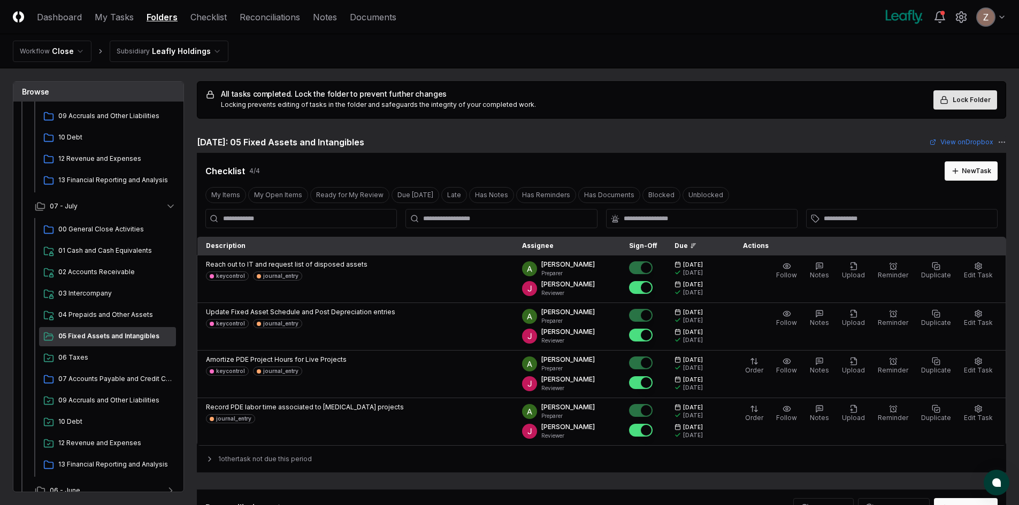
click at [973, 99] on span "Lock Folder" at bounding box center [971, 100] width 38 height 10
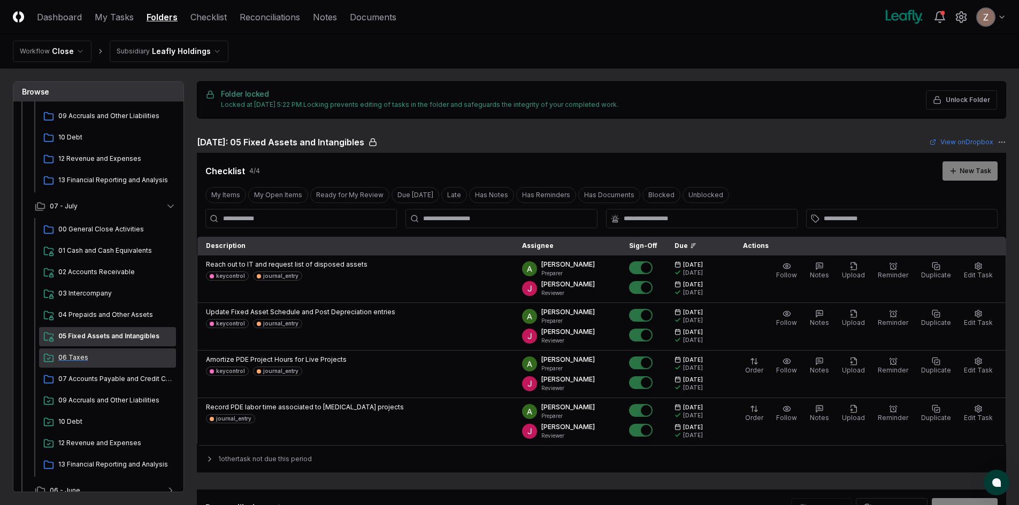
click at [88, 355] on span "06 Taxes" at bounding box center [114, 358] width 113 height 10
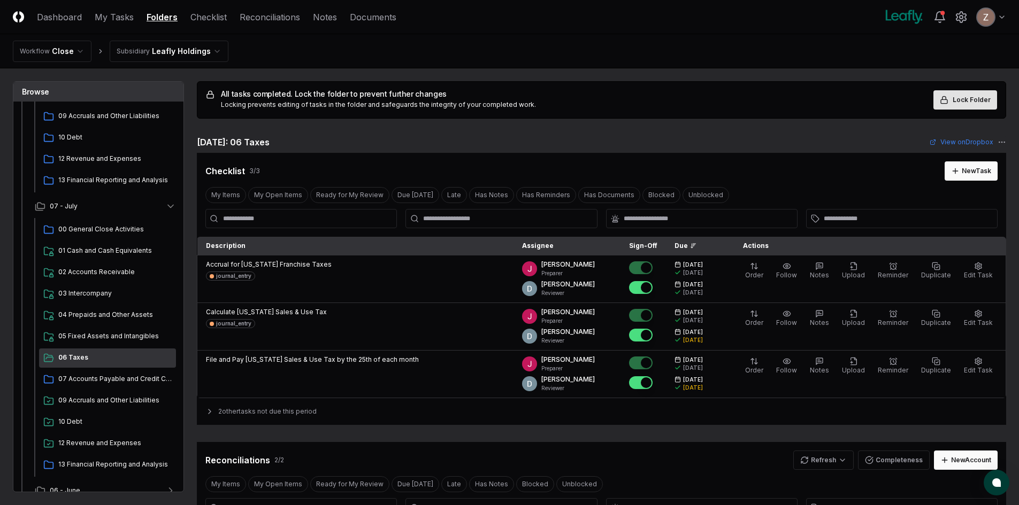
click at [960, 95] on span "Lock Folder" at bounding box center [971, 100] width 38 height 10
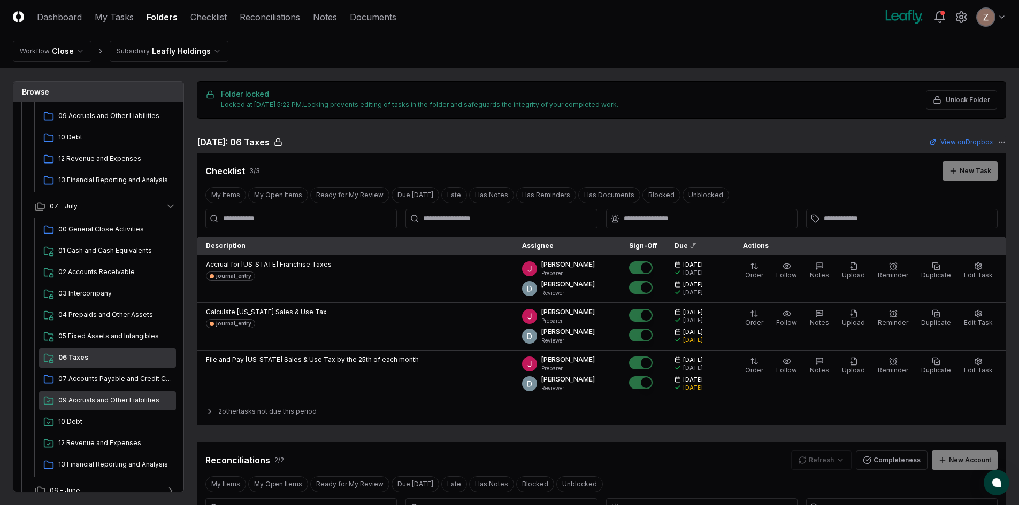
click at [131, 402] on span "09 Accruals and Other Liabilities" at bounding box center [114, 401] width 113 height 10
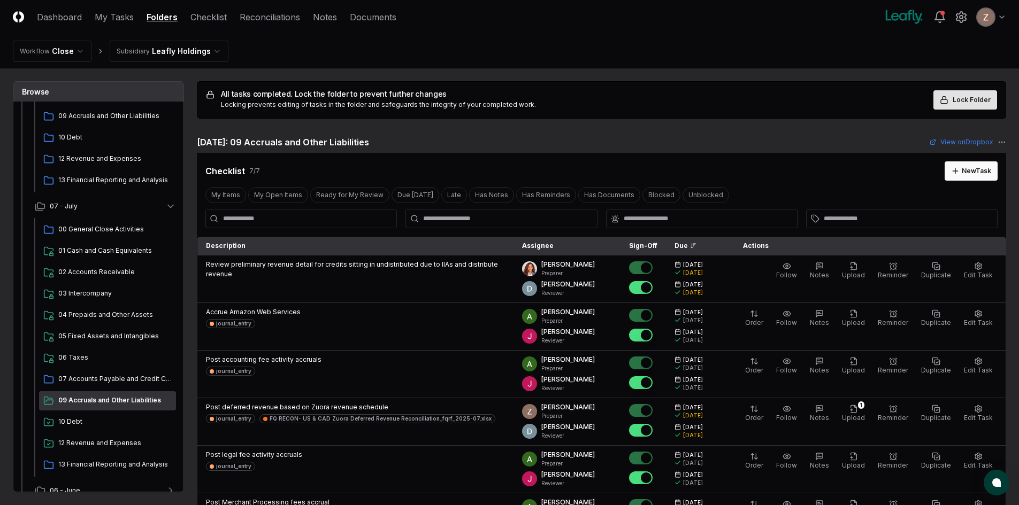
click at [962, 95] on span "Lock Folder" at bounding box center [971, 100] width 38 height 10
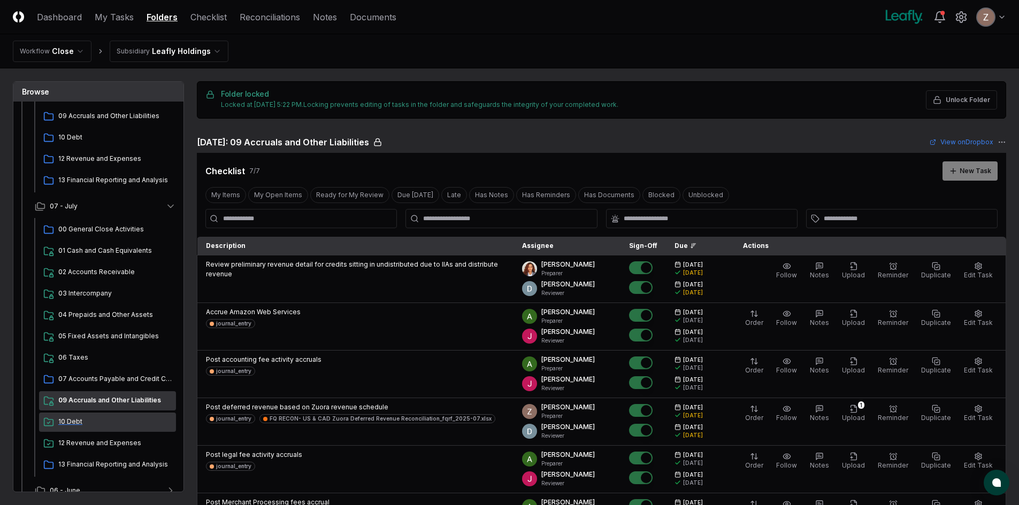
click at [88, 423] on span "10 Debt" at bounding box center [114, 422] width 113 height 10
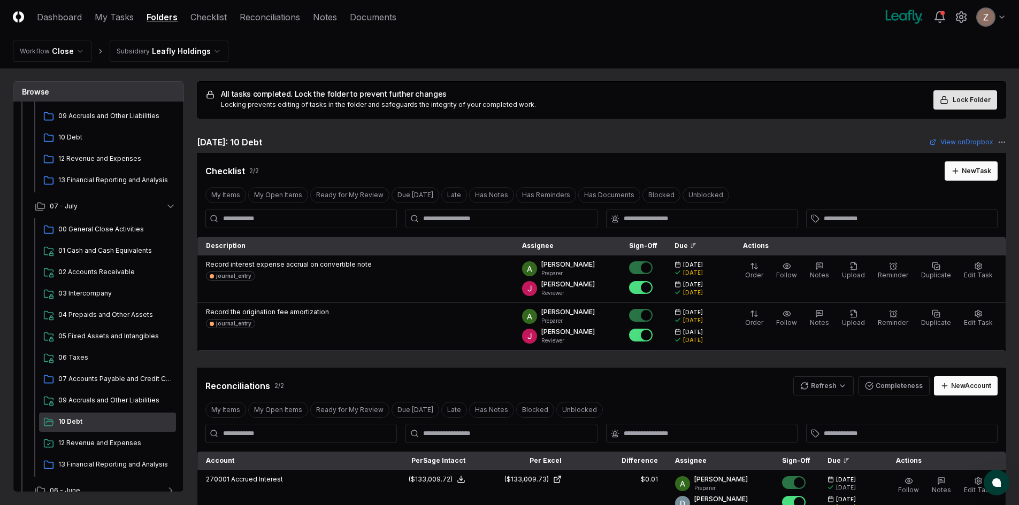
click at [982, 98] on span "Lock Folder" at bounding box center [971, 100] width 38 height 10
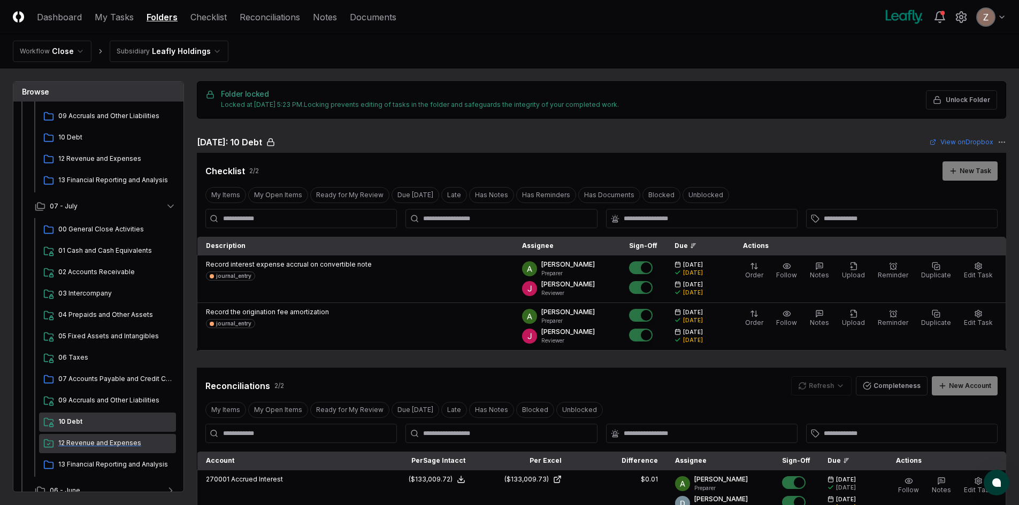
click at [73, 442] on span "12 Revenue and Expenses" at bounding box center [114, 443] width 113 height 10
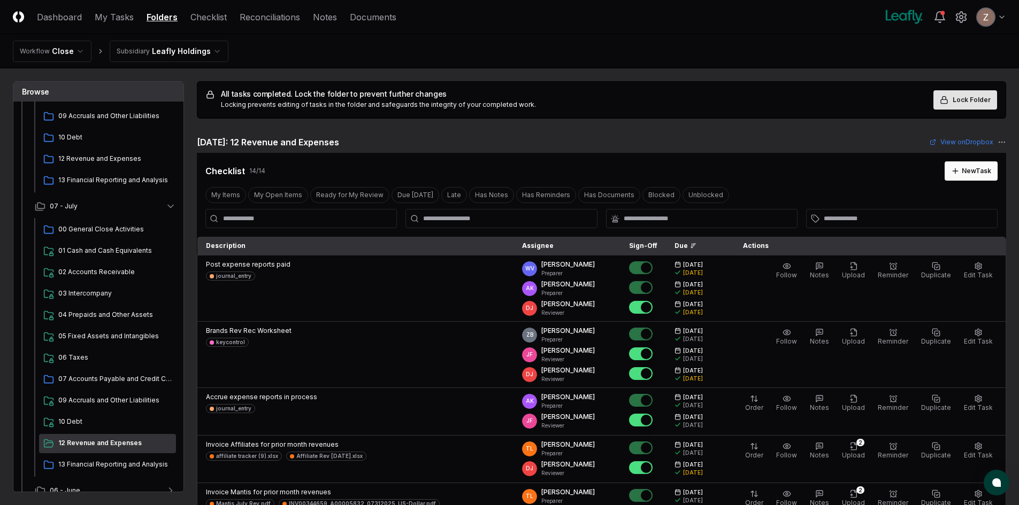
click at [942, 98] on icon at bounding box center [943, 100] width 9 height 9
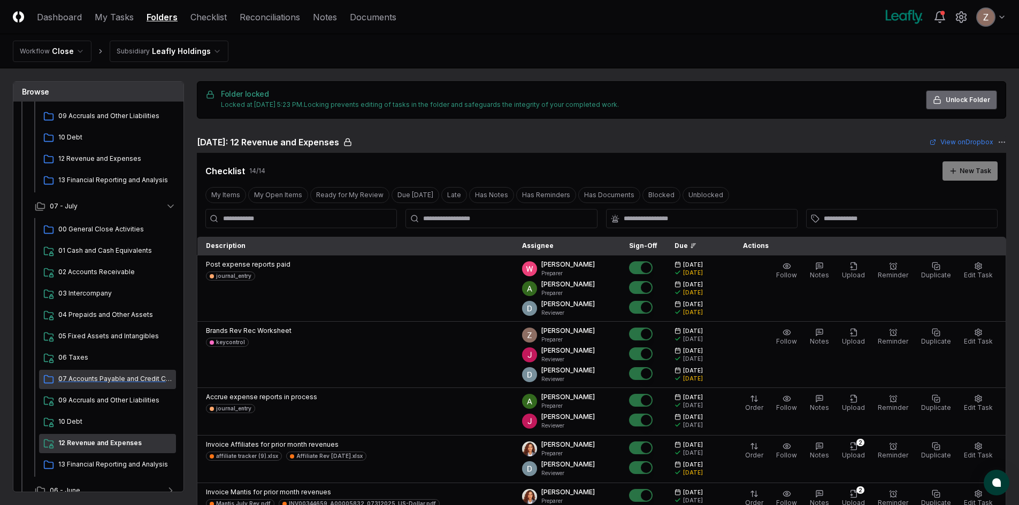
click at [94, 382] on span "07 Accounts Payable and Credit Cards" at bounding box center [114, 379] width 113 height 10
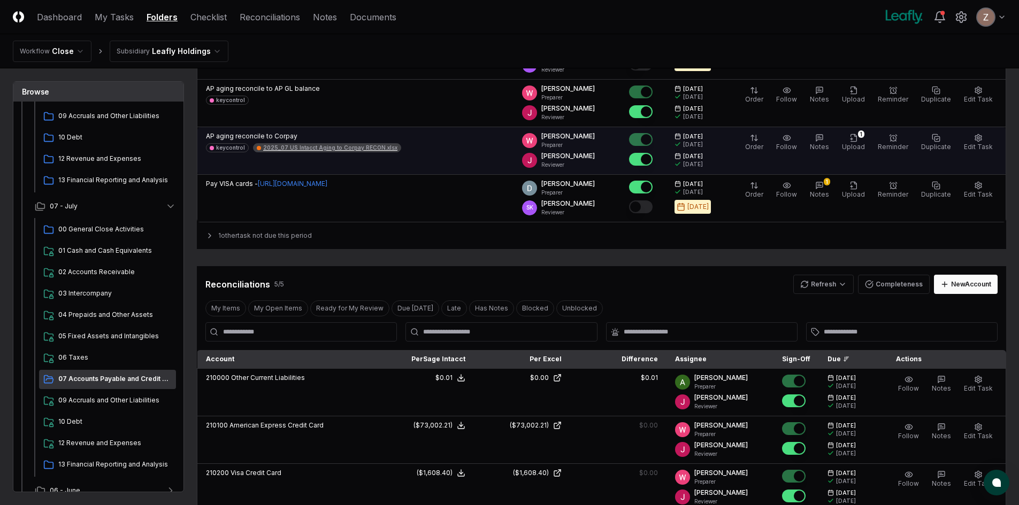
scroll to position [481, 0]
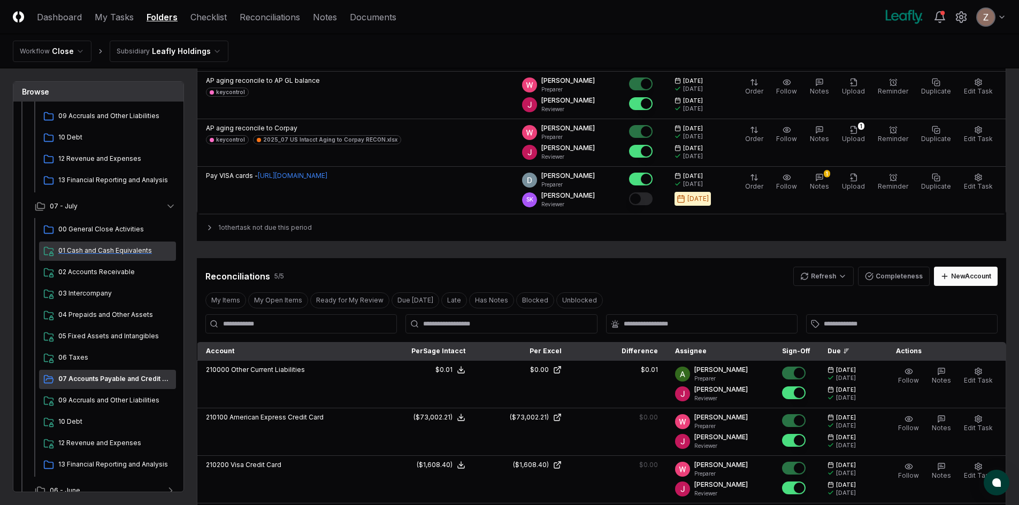
click at [78, 257] on div "01 Cash and Cash Equivalents" at bounding box center [107, 251] width 137 height 19
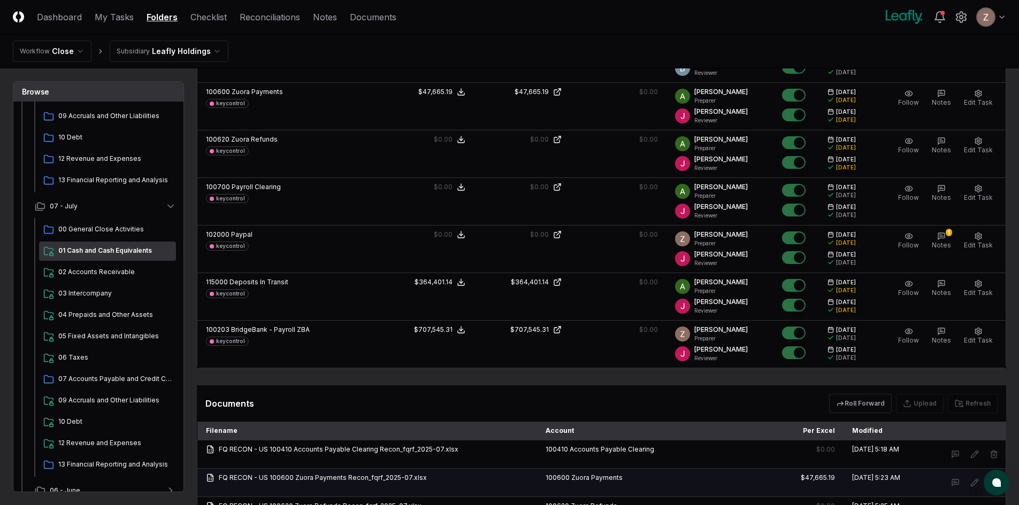
scroll to position [1016, 0]
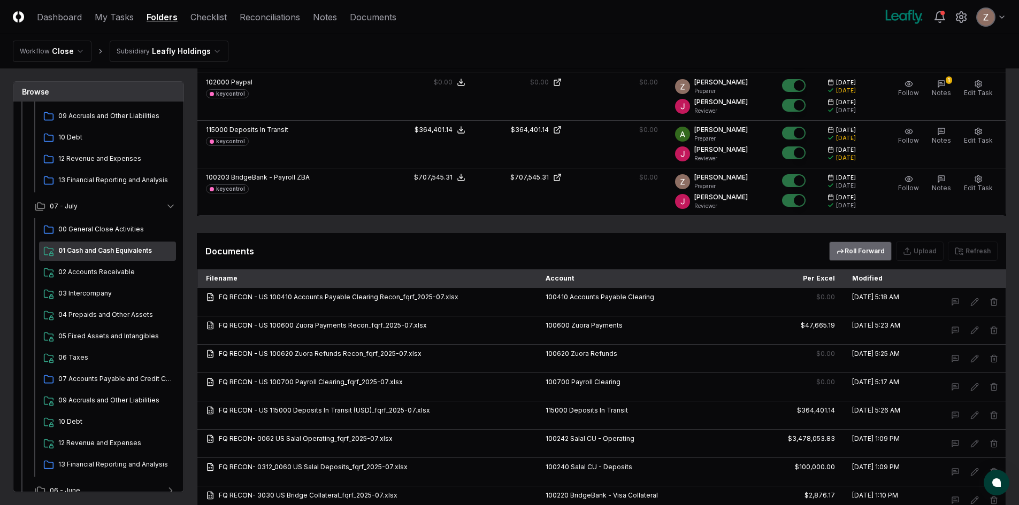
click at [866, 250] on button "Roll Forward" at bounding box center [860, 251] width 63 height 19
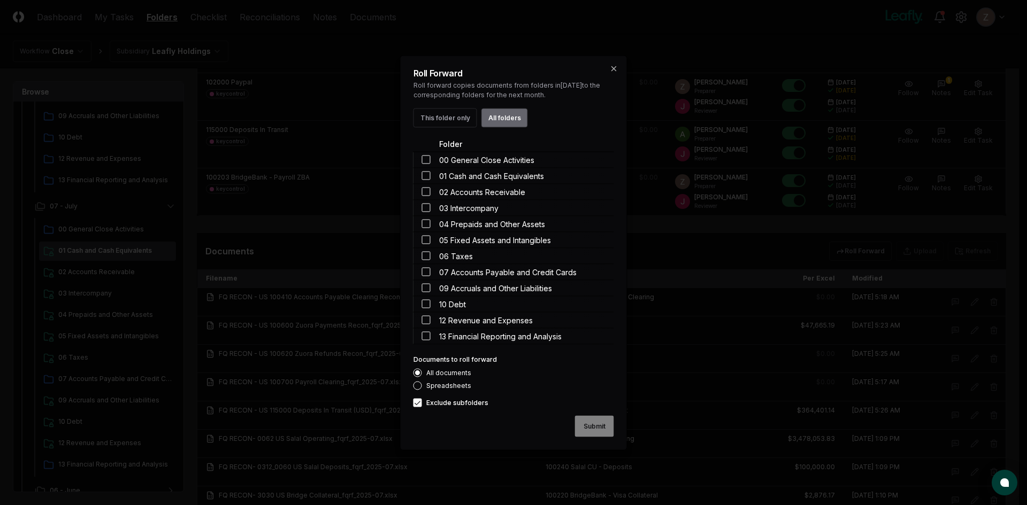
click at [504, 122] on button "All folders" at bounding box center [504, 117] width 47 height 19
click at [588, 429] on button "Submit" at bounding box center [594, 425] width 39 height 21
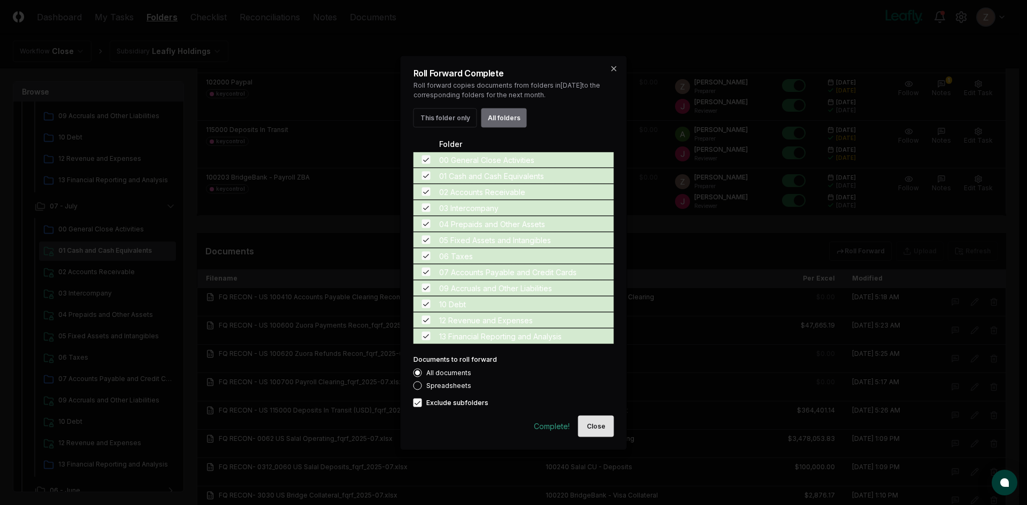
click at [603, 434] on button "Close" at bounding box center [596, 425] width 36 height 21
